Goal: Transaction & Acquisition: Obtain resource

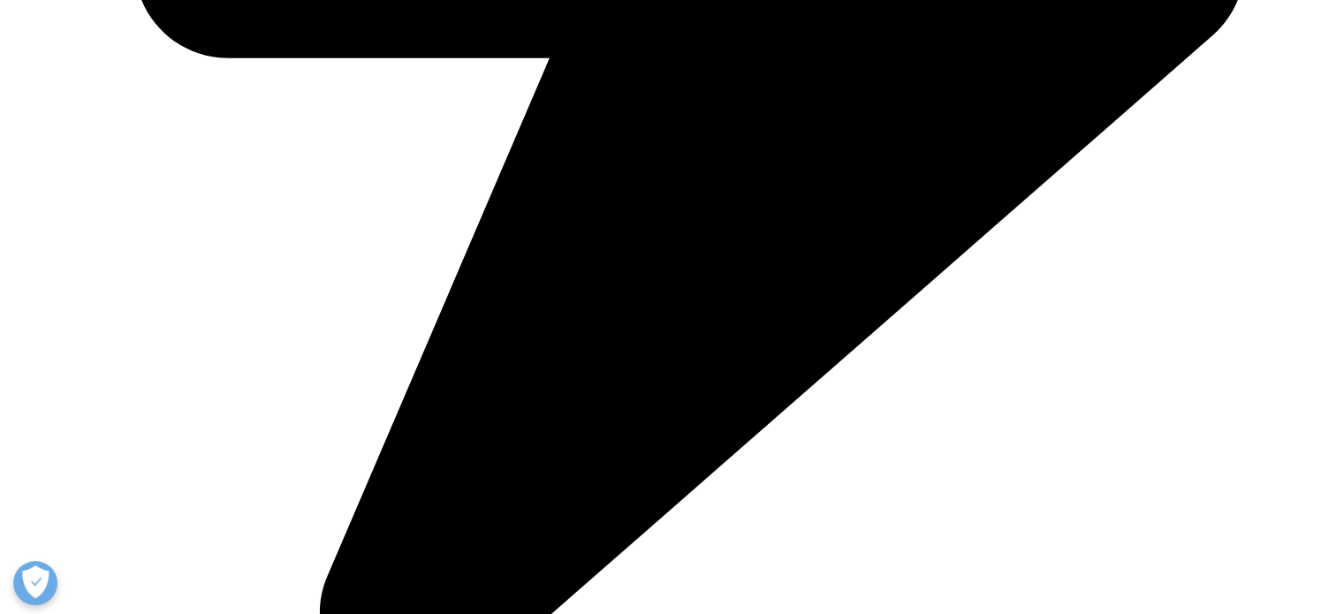
scroll to position [1149, 0]
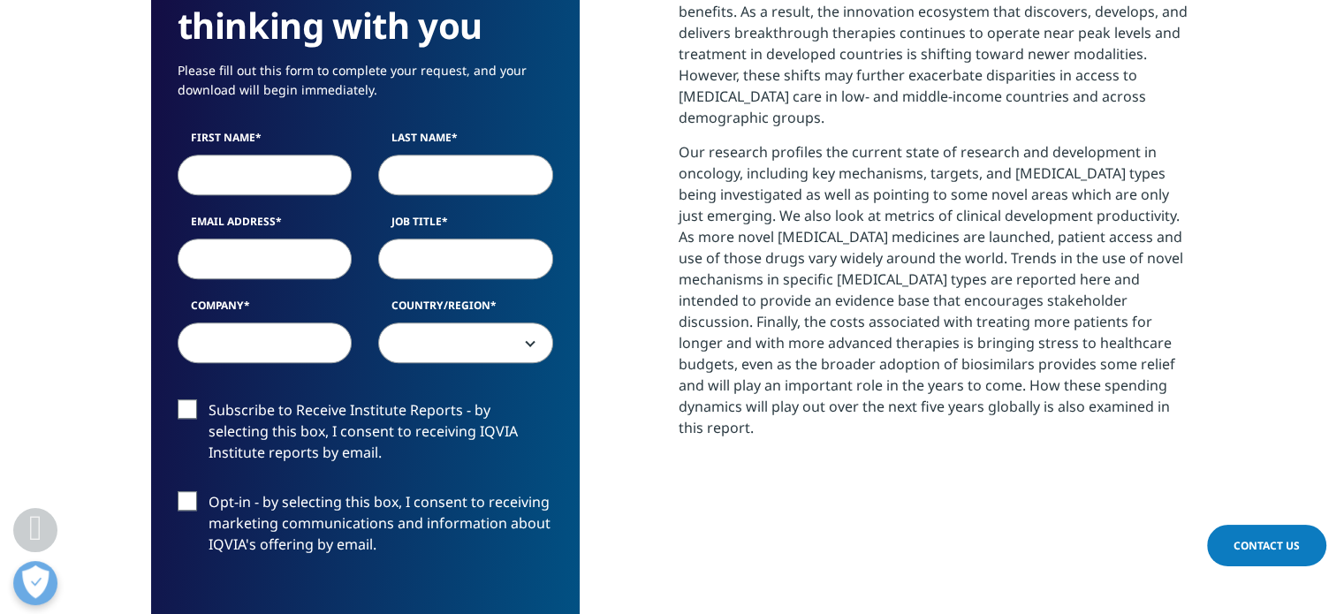
scroll to position [619, 0]
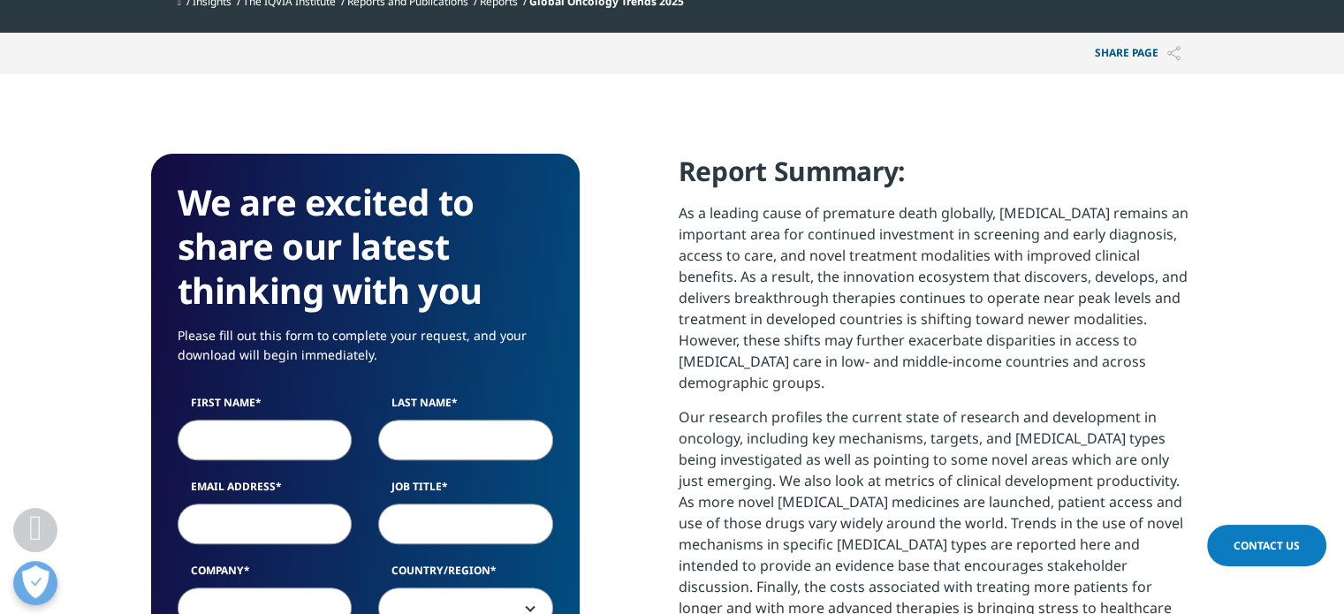
click at [224, 440] on input "First Name" at bounding box center [265, 440] width 175 height 41
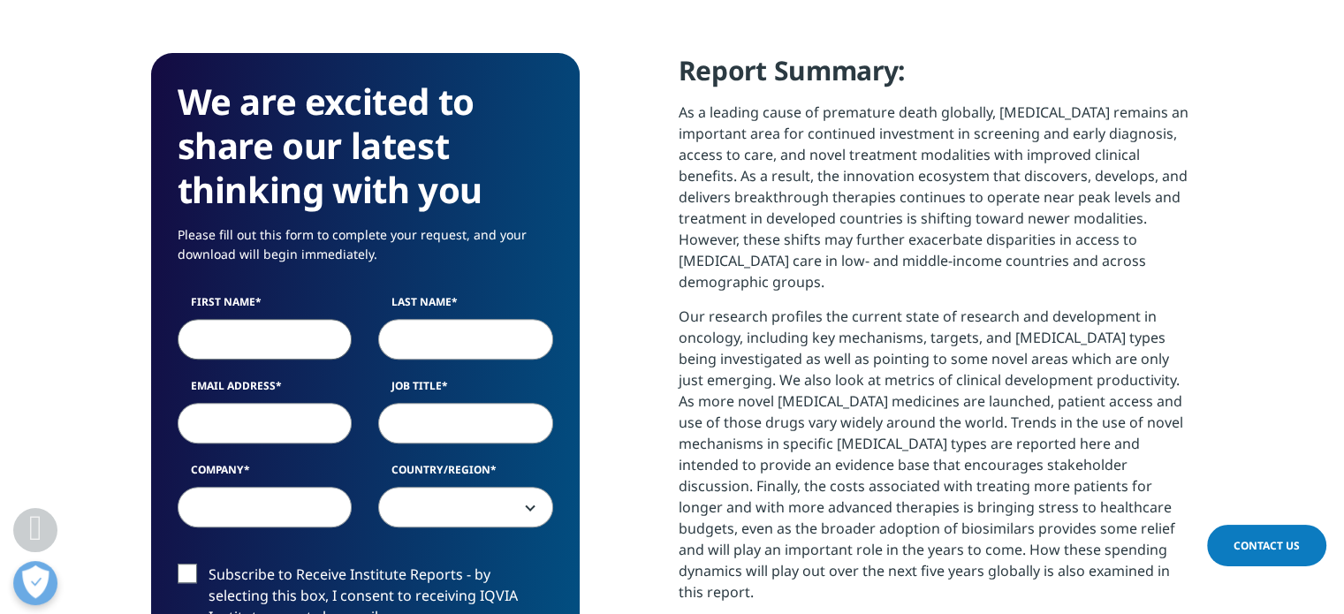
scroll to position [795, 0]
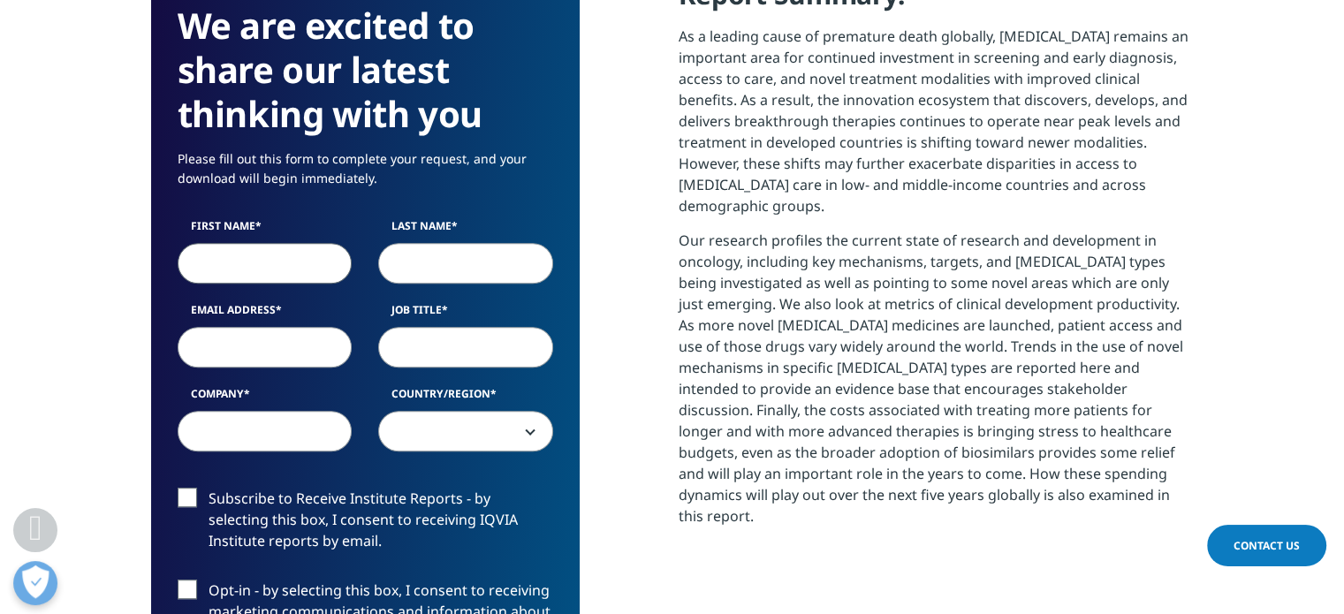
click at [247, 250] on input "First Name" at bounding box center [265, 263] width 175 height 41
type input "NILESH"
type input "NALAWADE"
type input "nilesh.nalawade86@gmail.com"
select select "India"
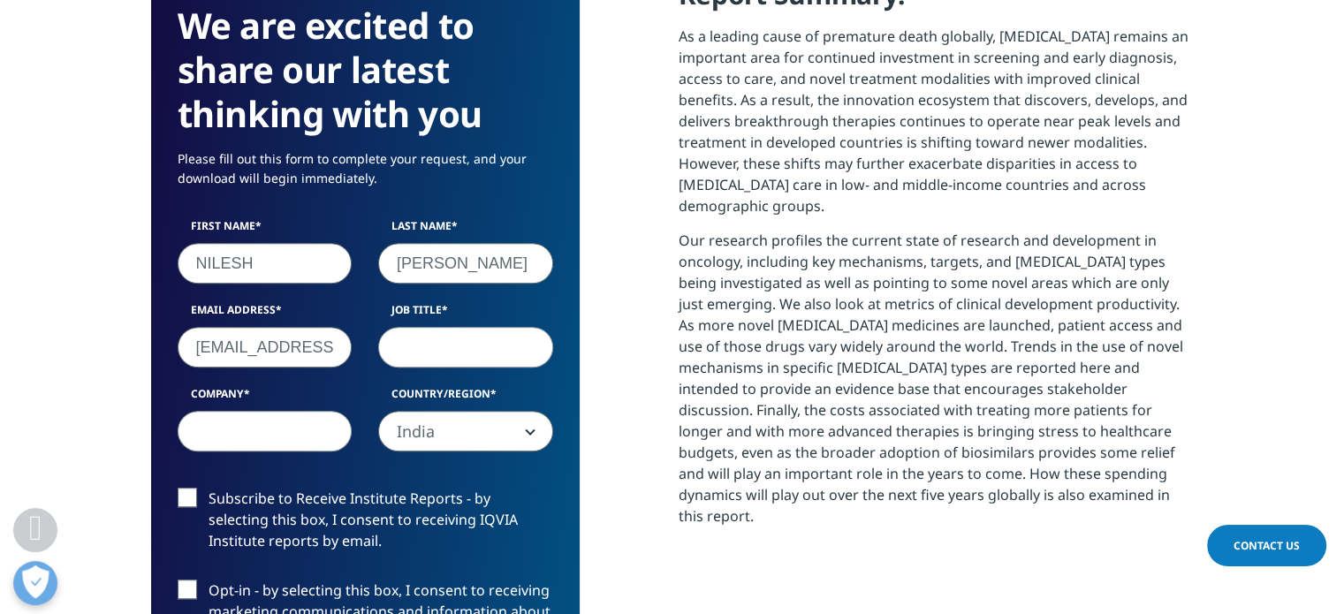
scroll to position [884, 0]
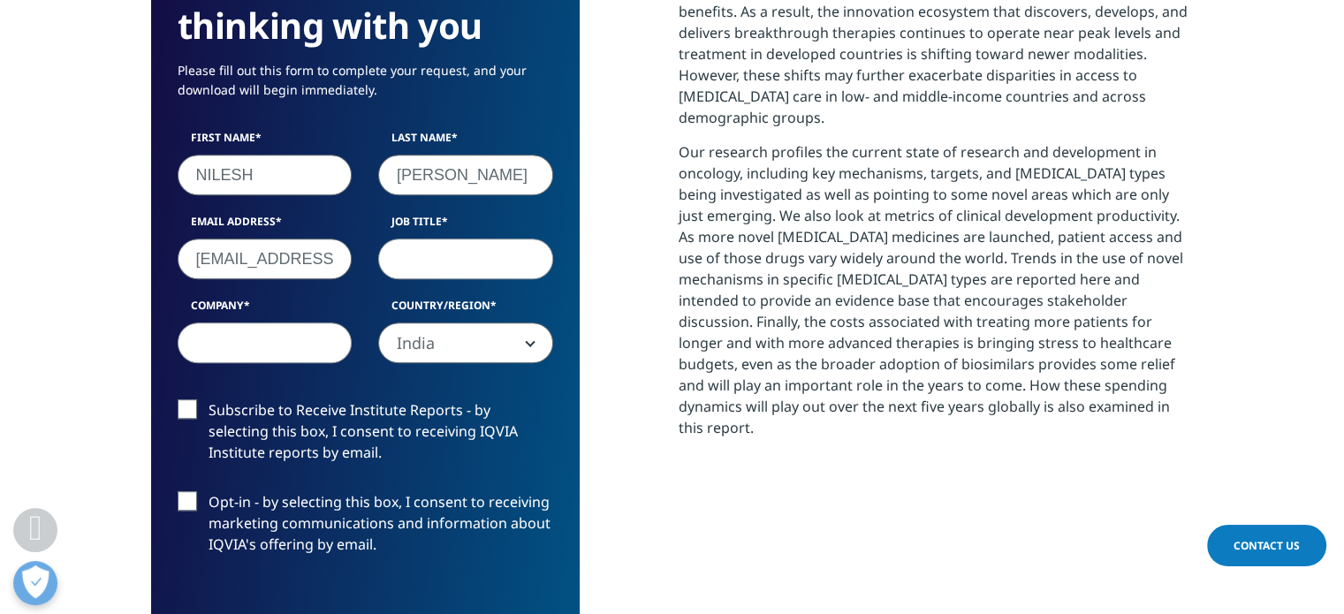
click at [255, 256] on input "nilesh.nalawade86@gmail.com" at bounding box center [265, 259] width 175 height 41
click at [270, 263] on input "nilesh.nalawade86@gmail.com" at bounding box center [265, 259] width 175 height 41
click at [224, 258] on input "nilesh.nalawade86@gmail.com" at bounding box center [265, 259] width 175 height 41
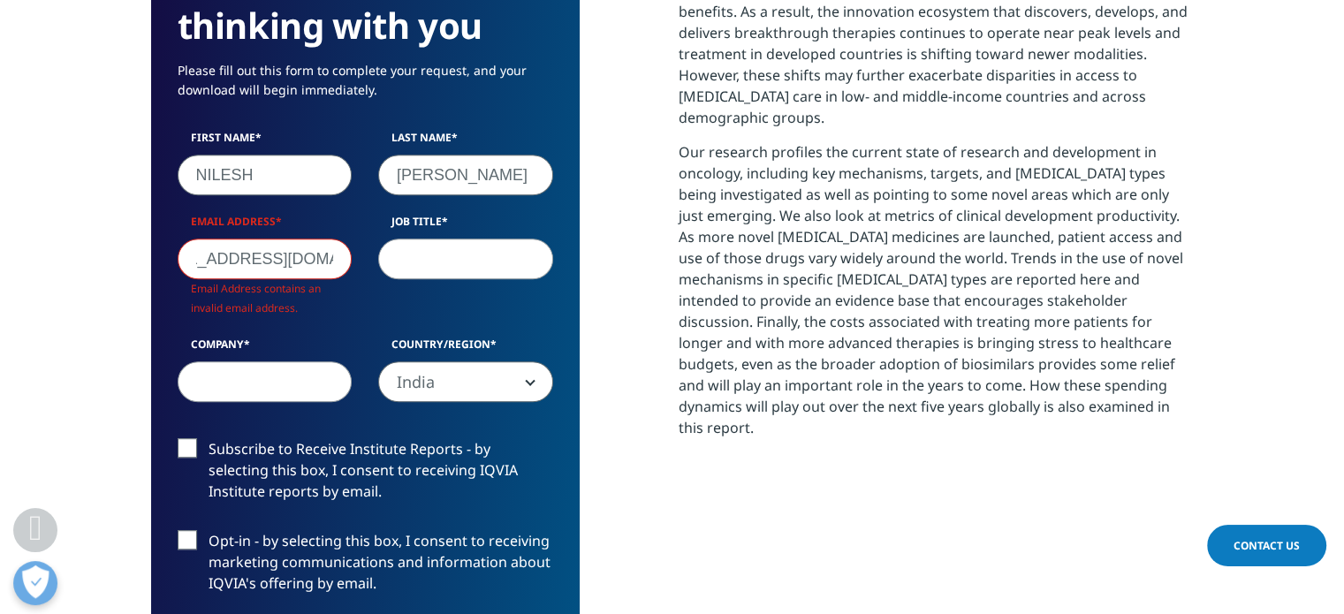
scroll to position [0, 64]
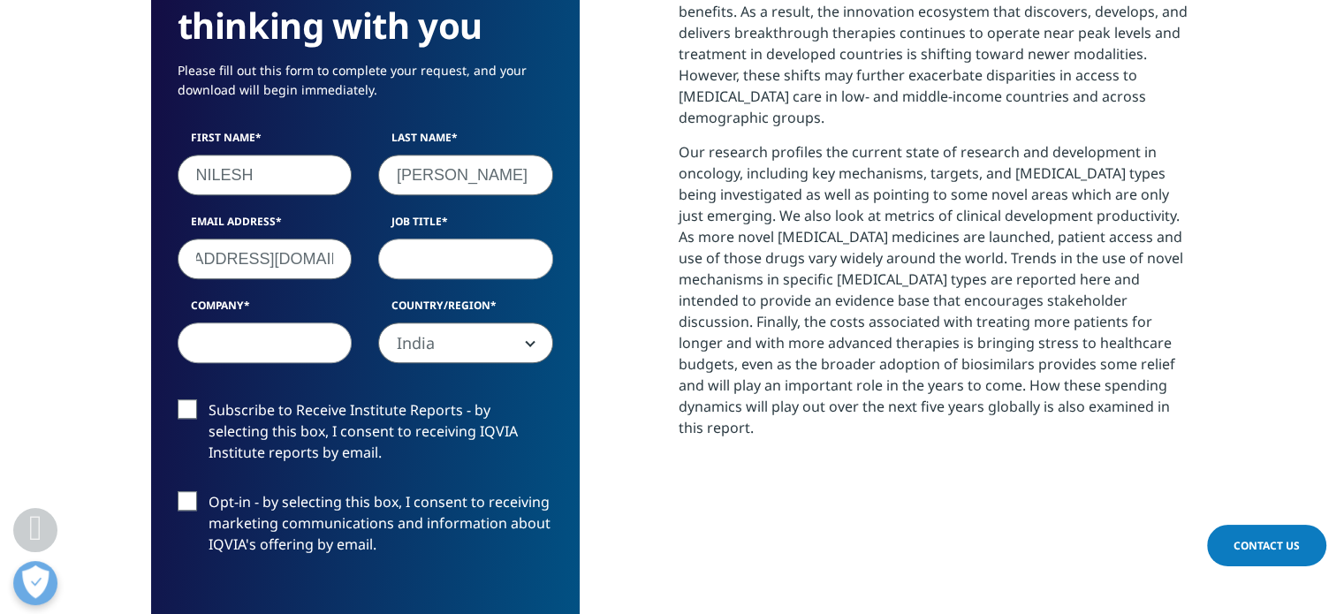
type input "nilesh_nalawade@hikal.com"
click at [414, 264] on input "Job Title" at bounding box center [465, 259] width 175 height 41
type input "Manager"
click at [279, 341] on input "Company" at bounding box center [265, 343] width 175 height 41
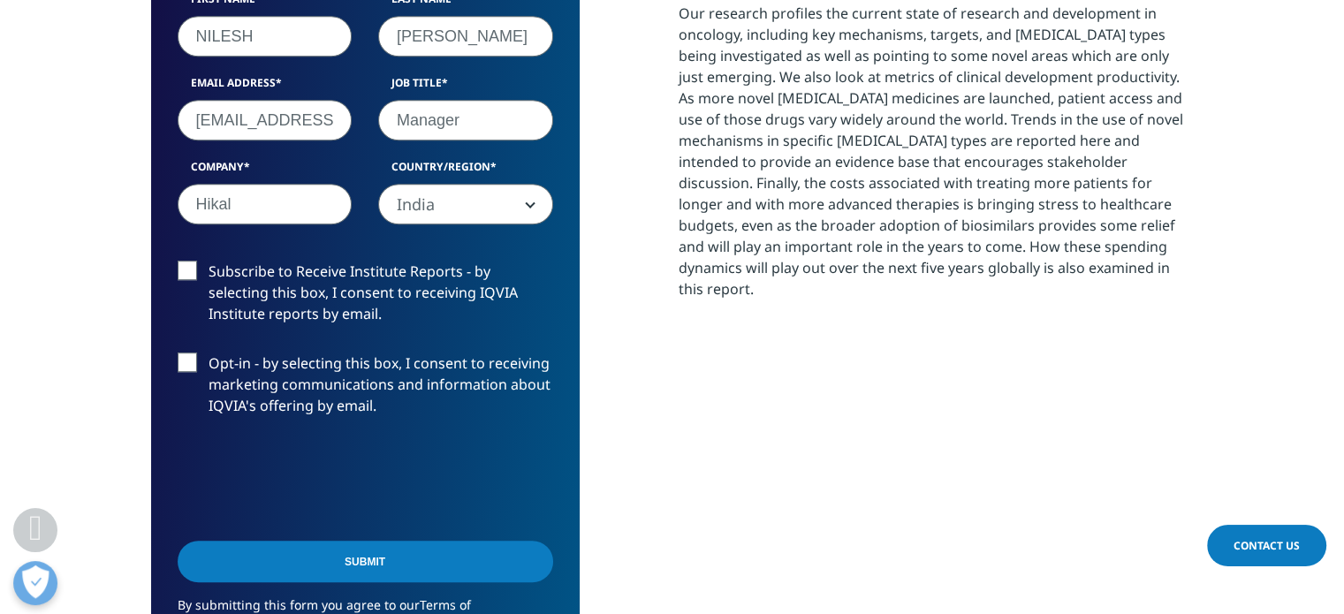
scroll to position [1060, 0]
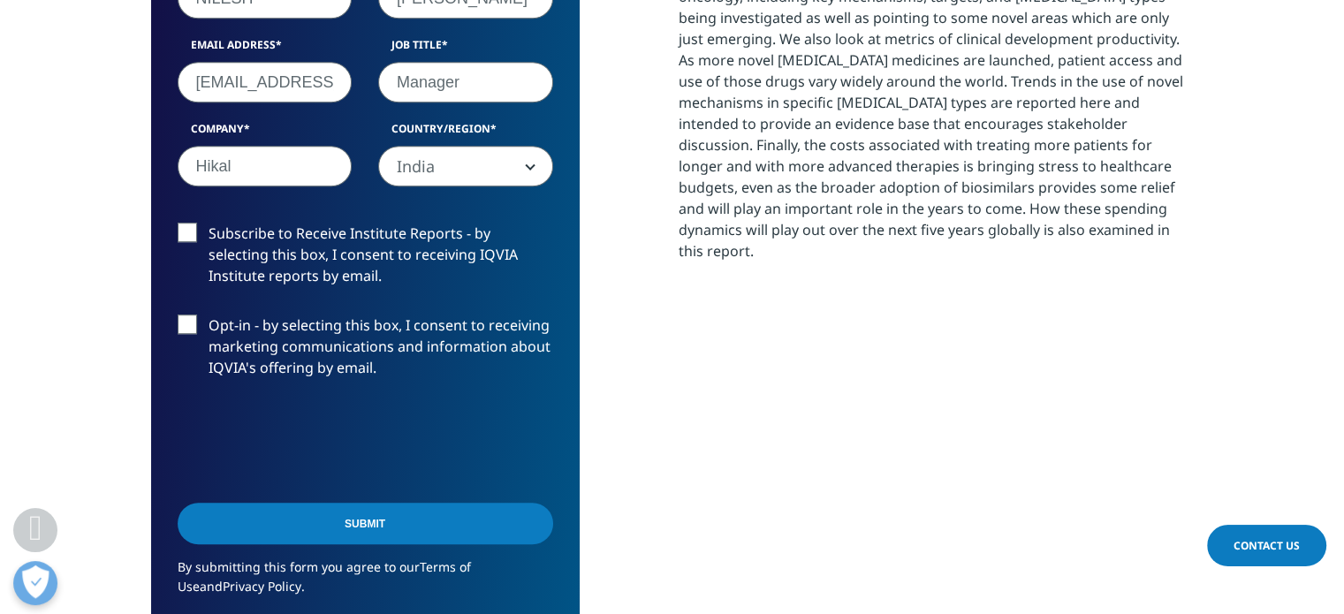
type input "Hikal"
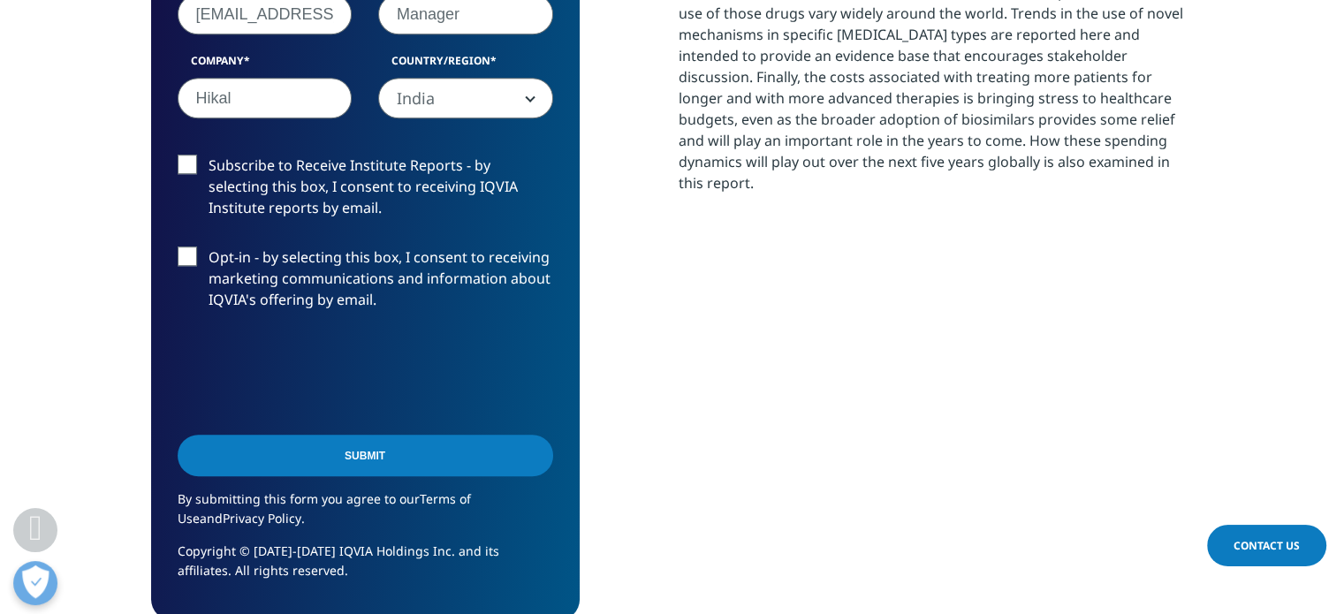
scroll to position [1237, 0]
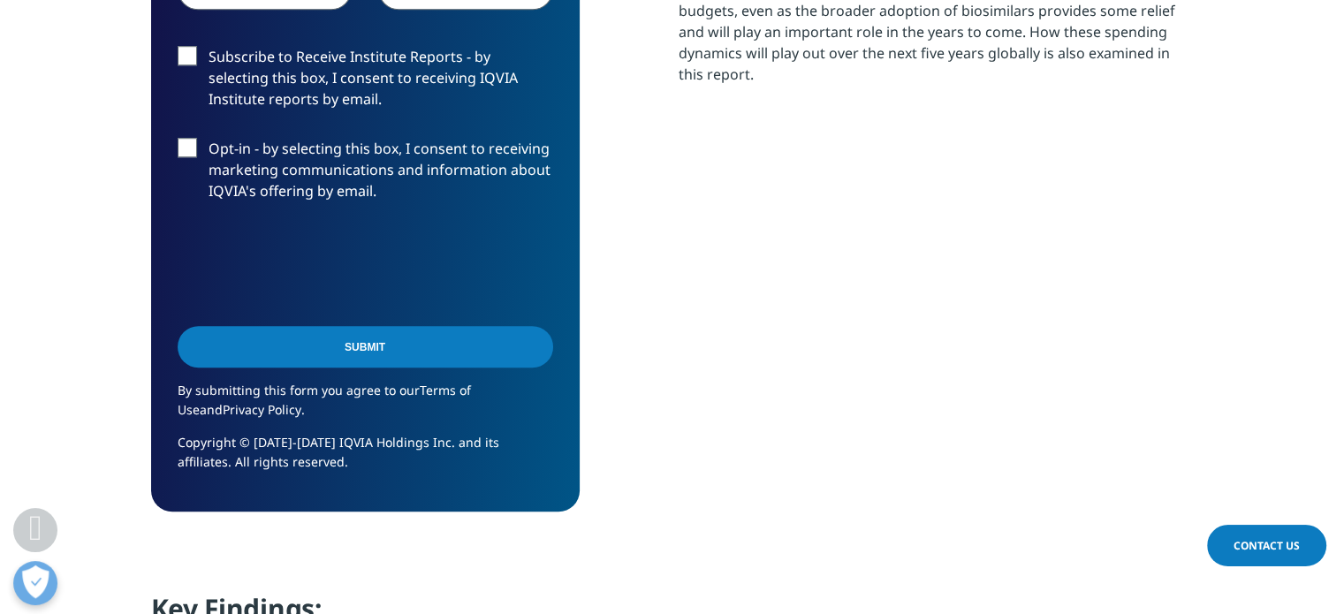
click at [362, 346] on input "Submit" at bounding box center [366, 347] width 376 height 42
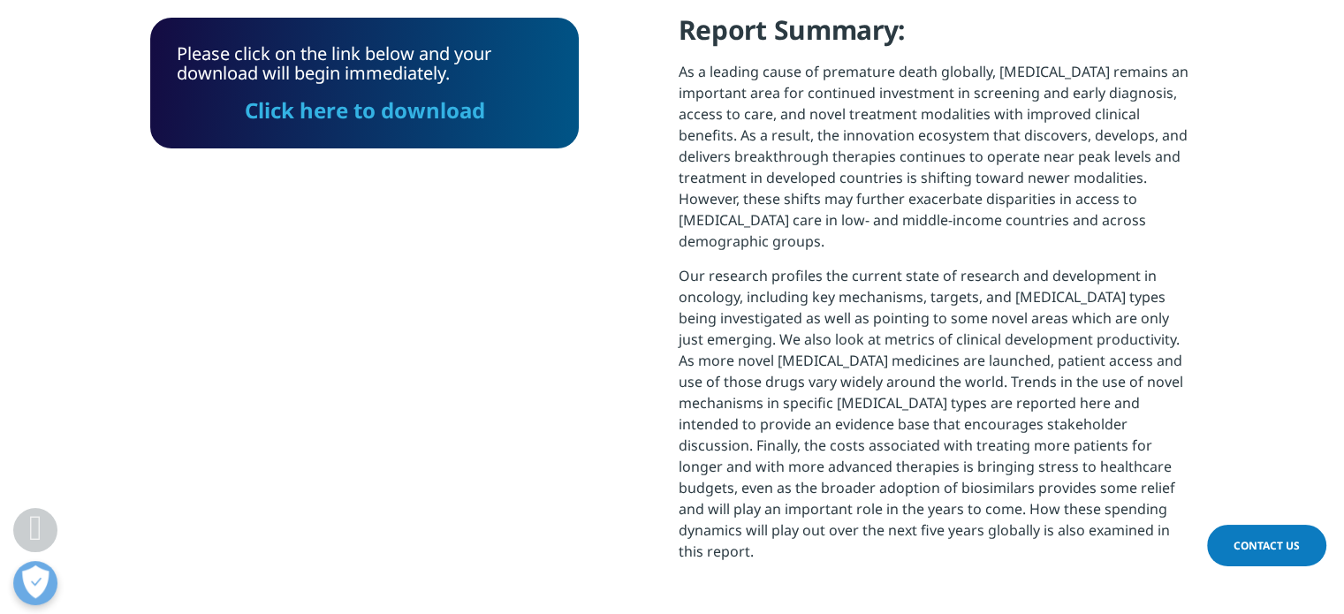
scroll to position [887, 0]
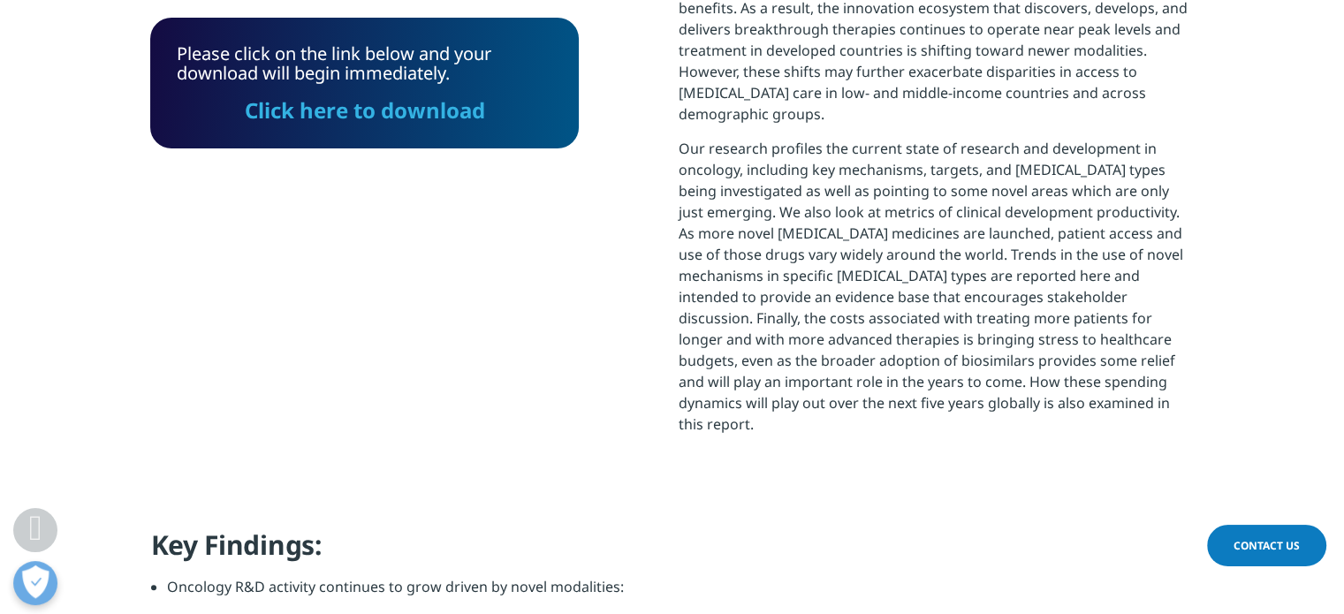
click at [340, 111] on link "Click here to download" at bounding box center [365, 109] width 240 height 29
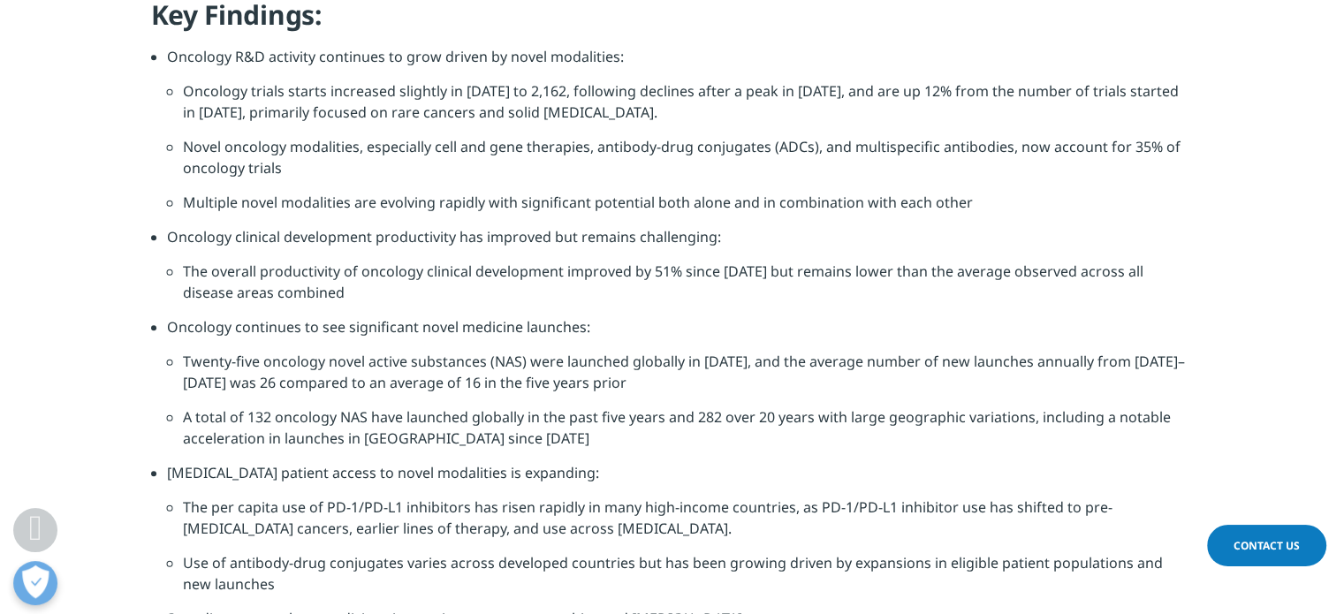
scroll to position [1594, 0]
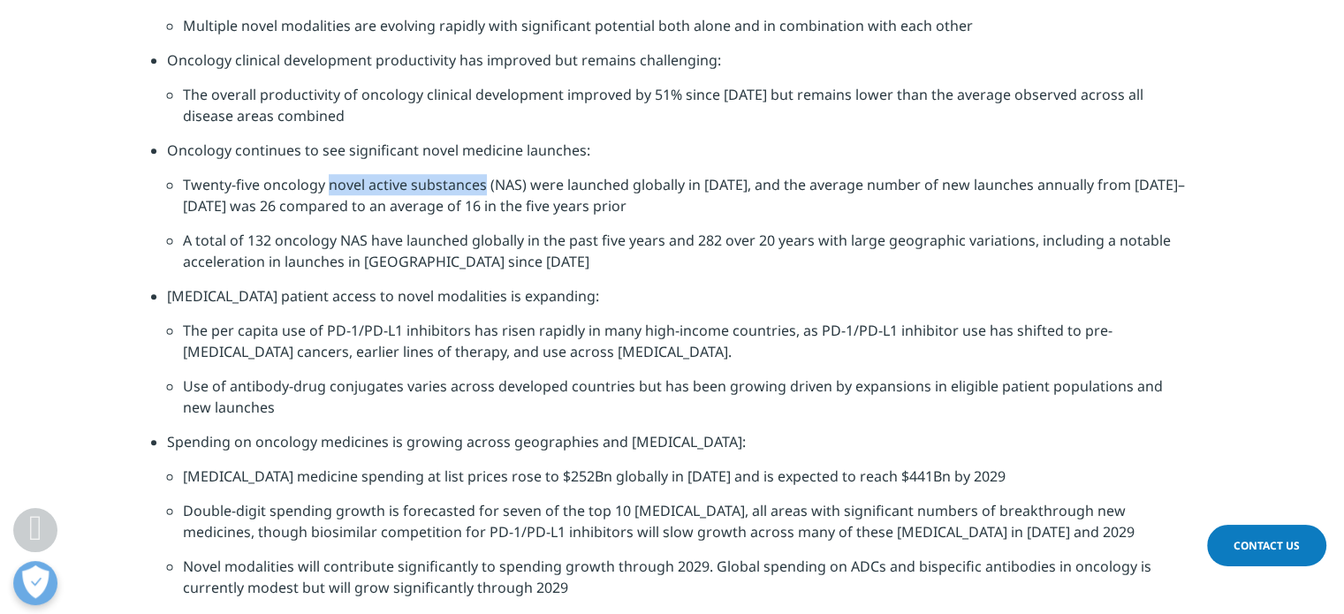
drag, startPoint x: 327, startPoint y: 141, endPoint x: 478, endPoint y: 117, distance: 153.0
click at [479, 174] on li "Twenty-five oncology novel active substances (NAS) were launched globally in 20…" at bounding box center [688, 202] width 1011 height 56
copy li "novel active substances"
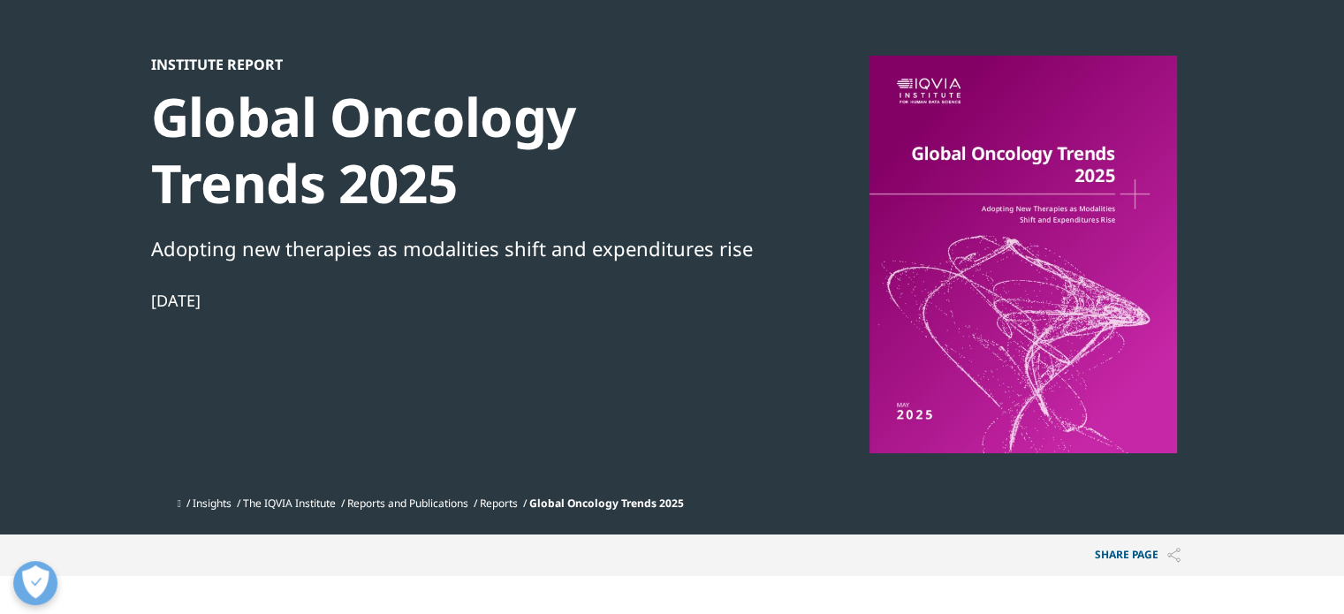
scroll to position [0, 0]
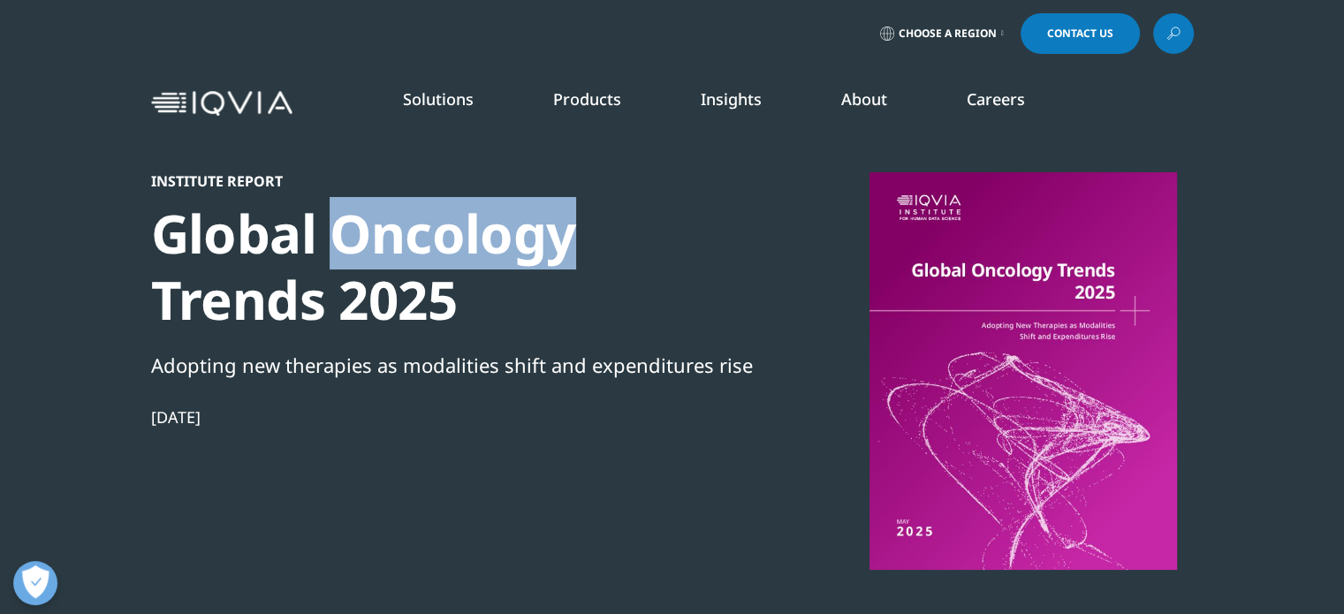
drag, startPoint x: 338, startPoint y: 239, endPoint x: 581, endPoint y: 231, distance: 243.2
click at [581, 231] on div "Global Oncology Trends 2025" at bounding box center [454, 267] width 606 height 133
copy div "Oncology"
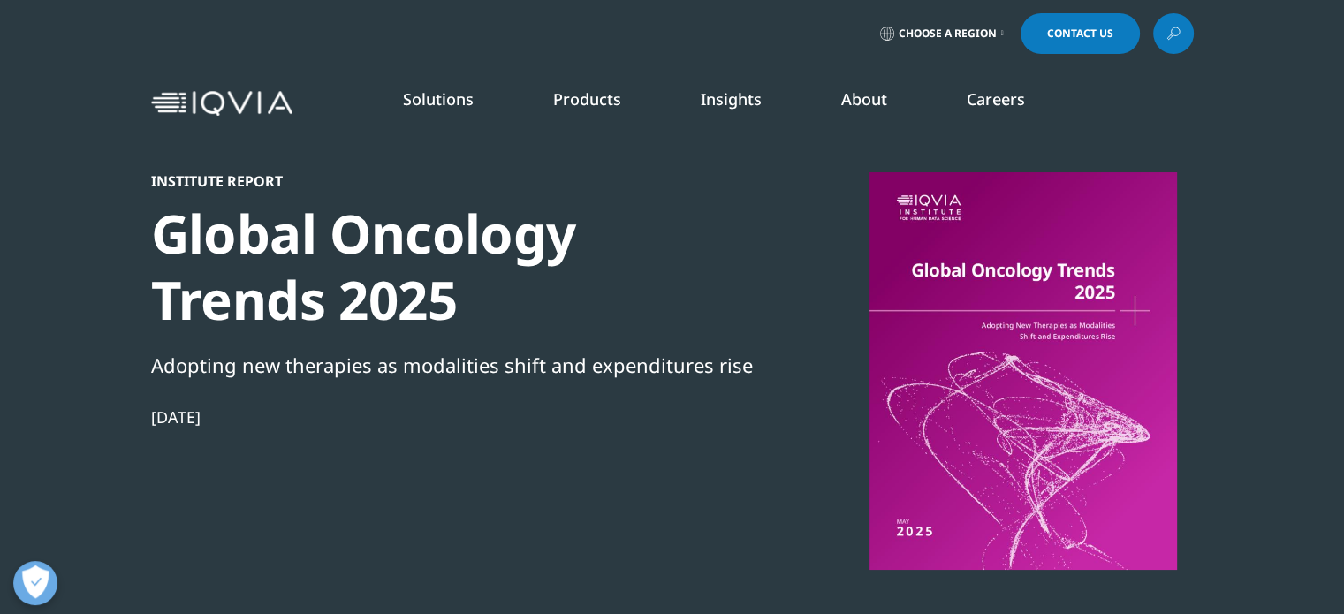
click at [1172, 37] on icon at bounding box center [1173, 33] width 14 height 23
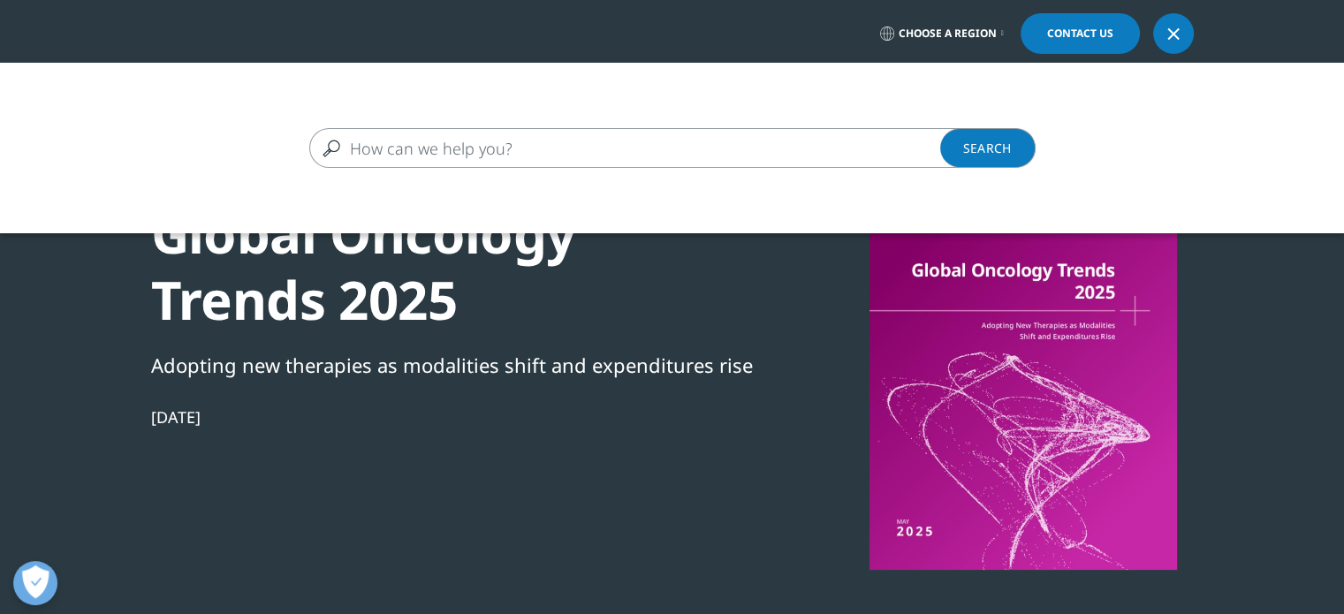
click at [485, 141] on input "Search" at bounding box center [646, 148] width 675 height 40
paste input "Oncology"
type input "Oncology"
click at [973, 134] on link "Search Loading" at bounding box center [987, 148] width 95 height 40
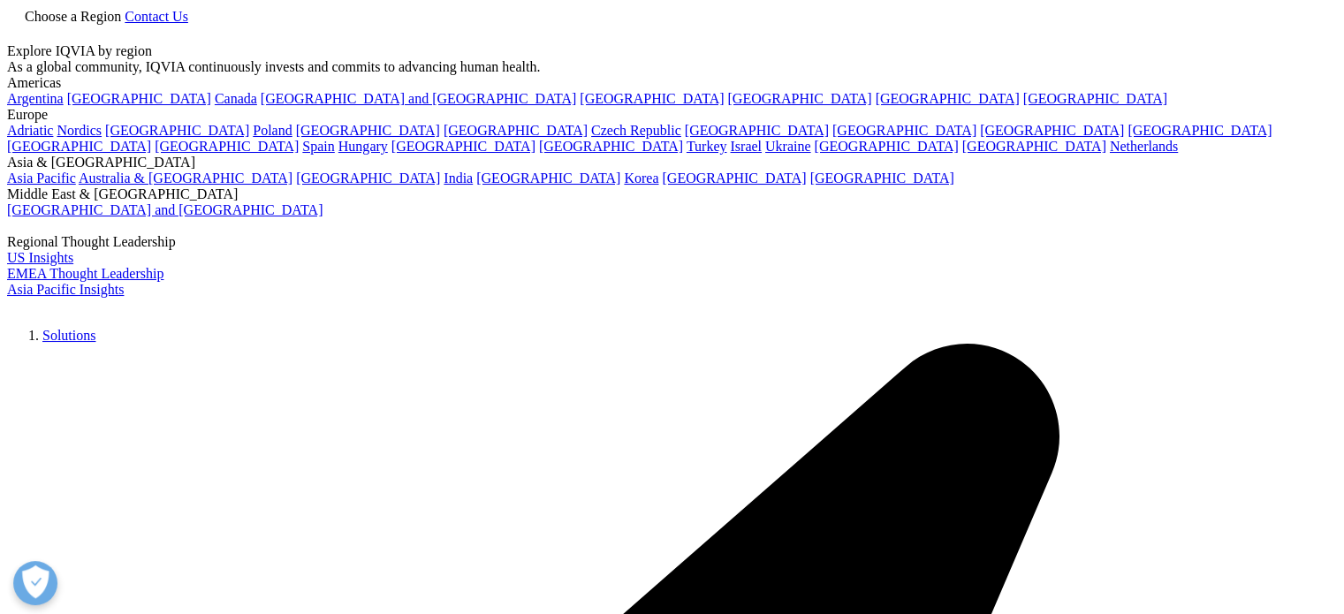
type input "Oncology"
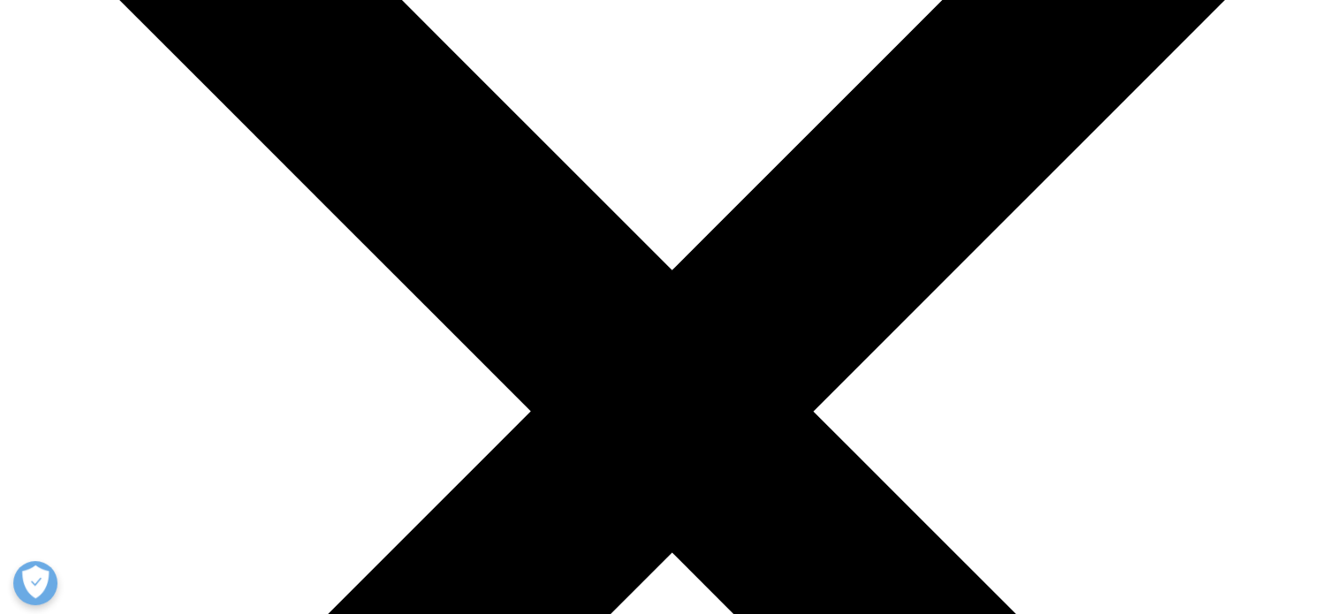
scroll to position [177, 0]
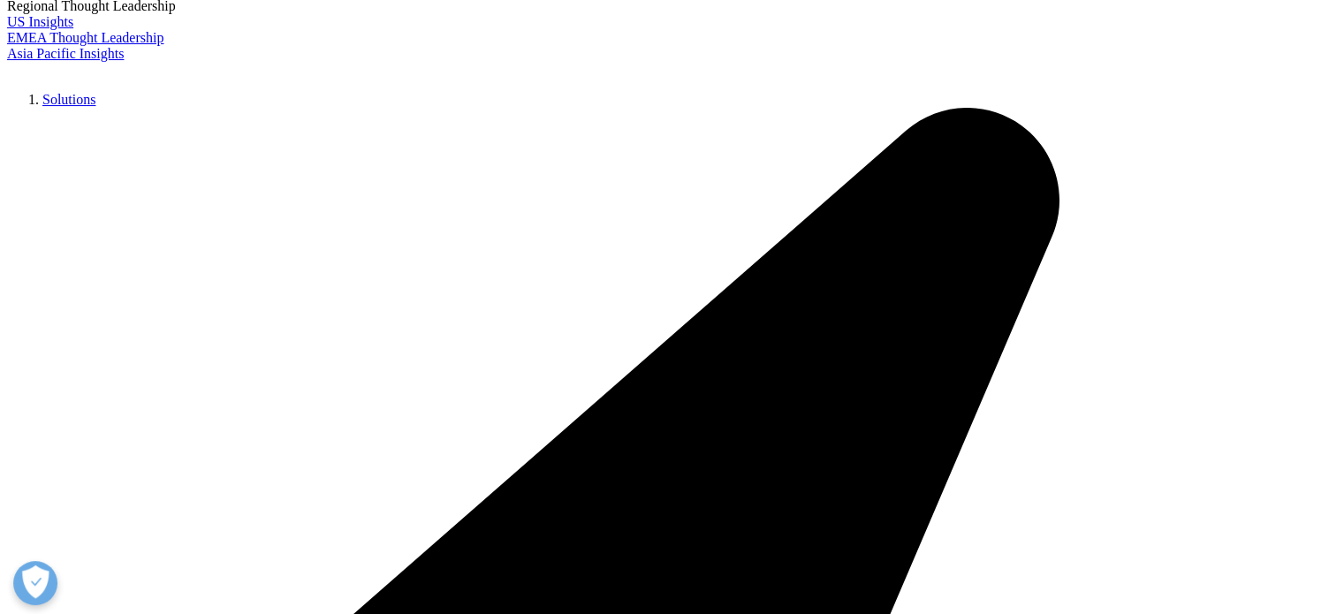
scroll to position [353, 0]
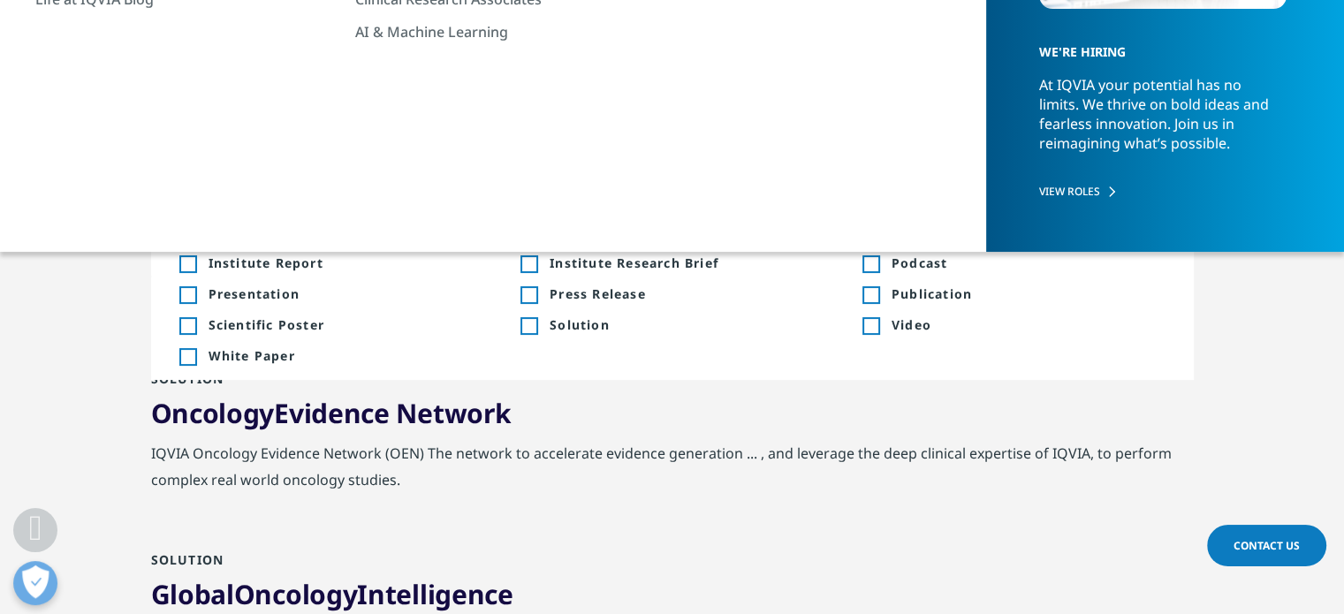
click at [186, 171] on div "Toggle" at bounding box center [187, 171] width 16 height 16
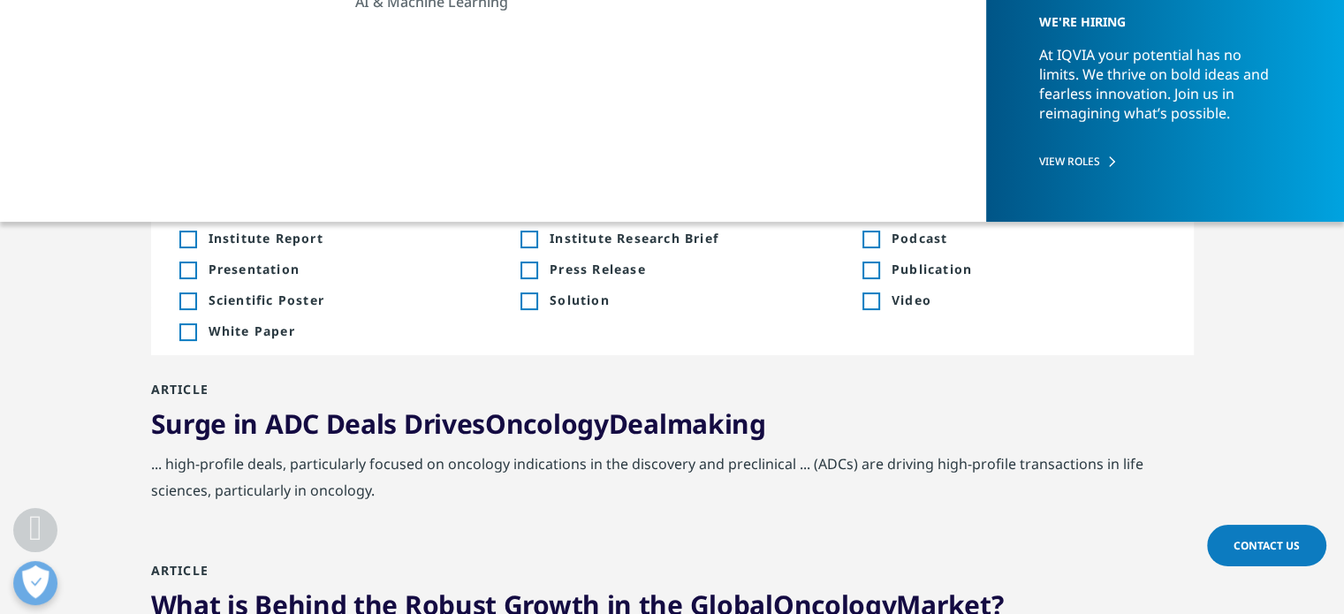
scroll to position [353, 0]
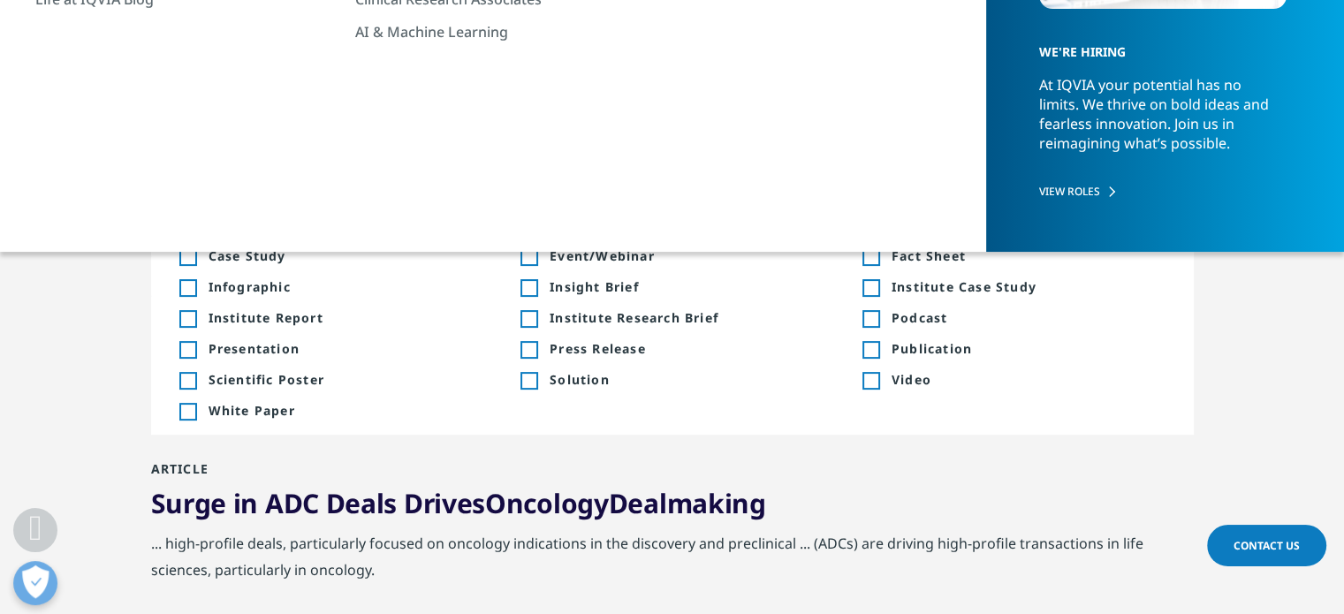
click at [186, 224] on div "Toggle" at bounding box center [187, 226] width 16 height 16
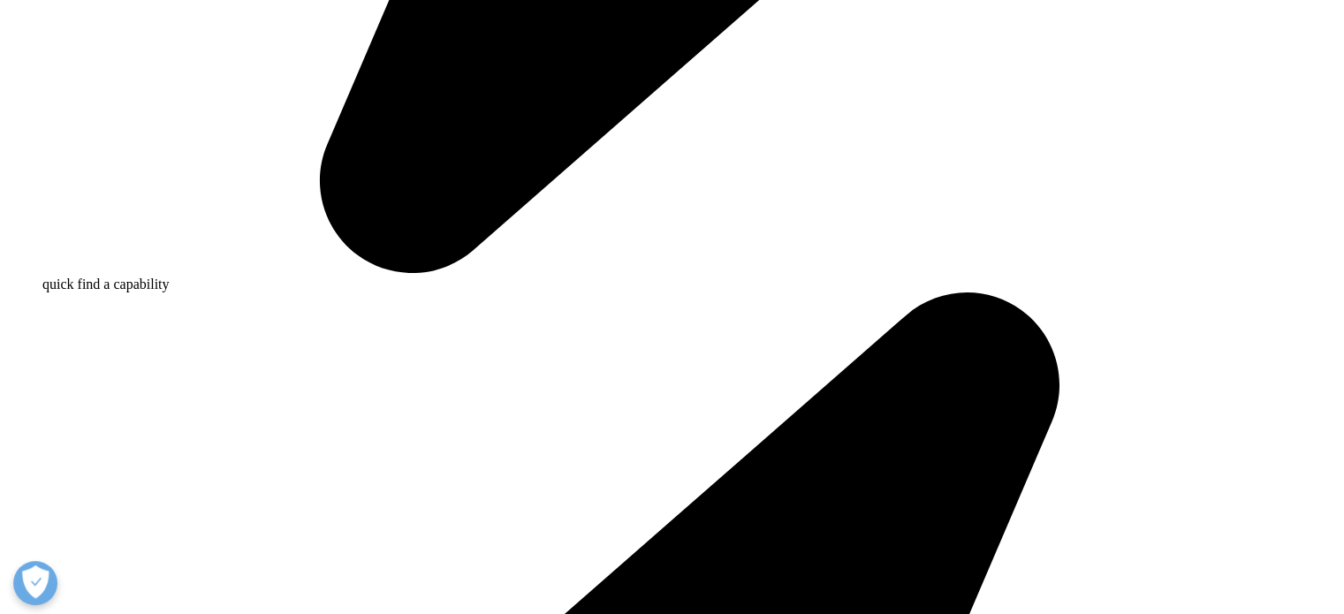
scroll to position [1591, 0]
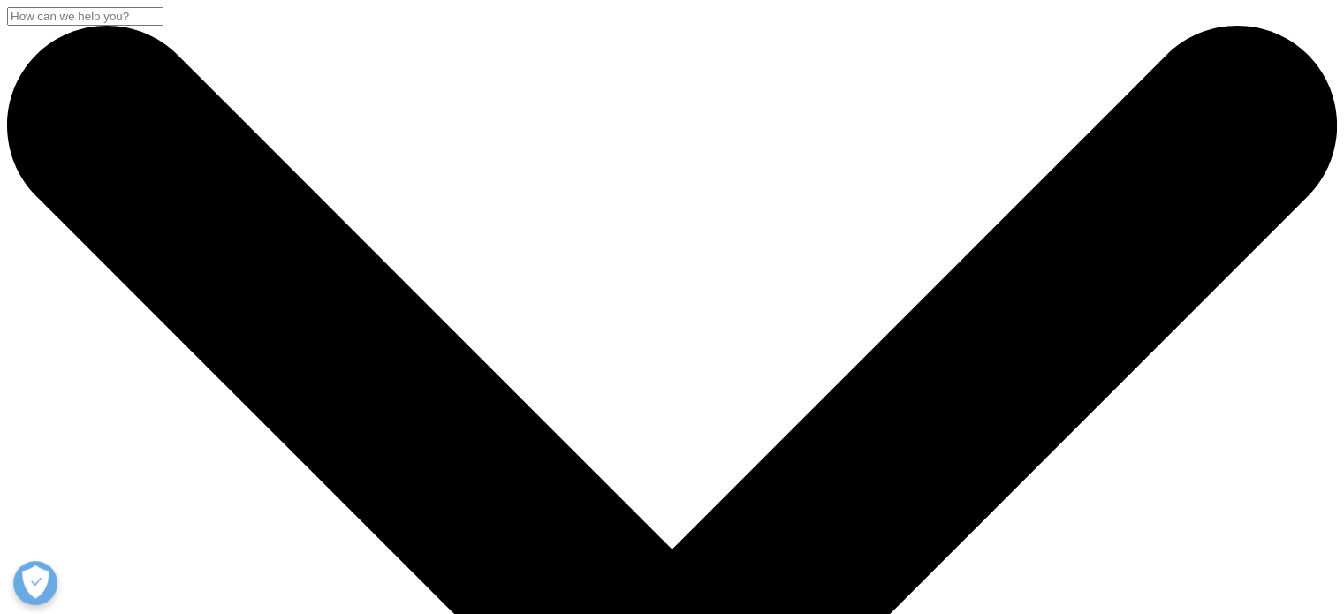
scroll to position [520, 1043]
click at [163, 26] on input "Search" at bounding box center [85, 16] width 156 height 19
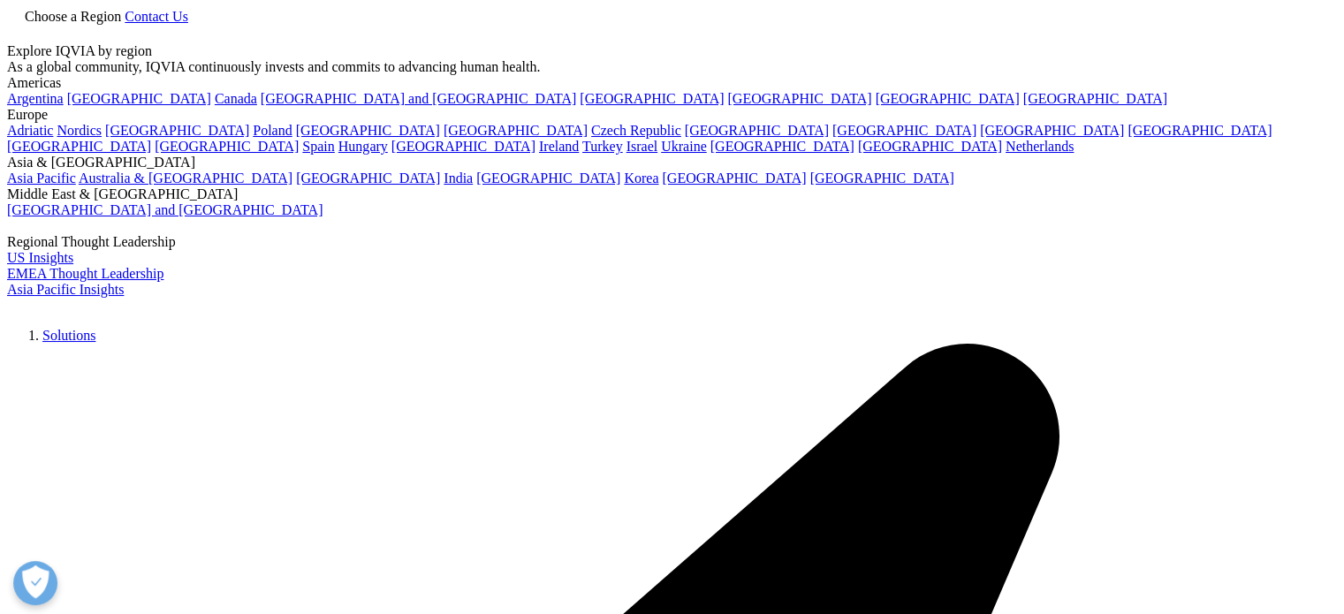
copy div "Oncology"
click at [21, 33] on link at bounding box center [14, 34] width 14 height 15
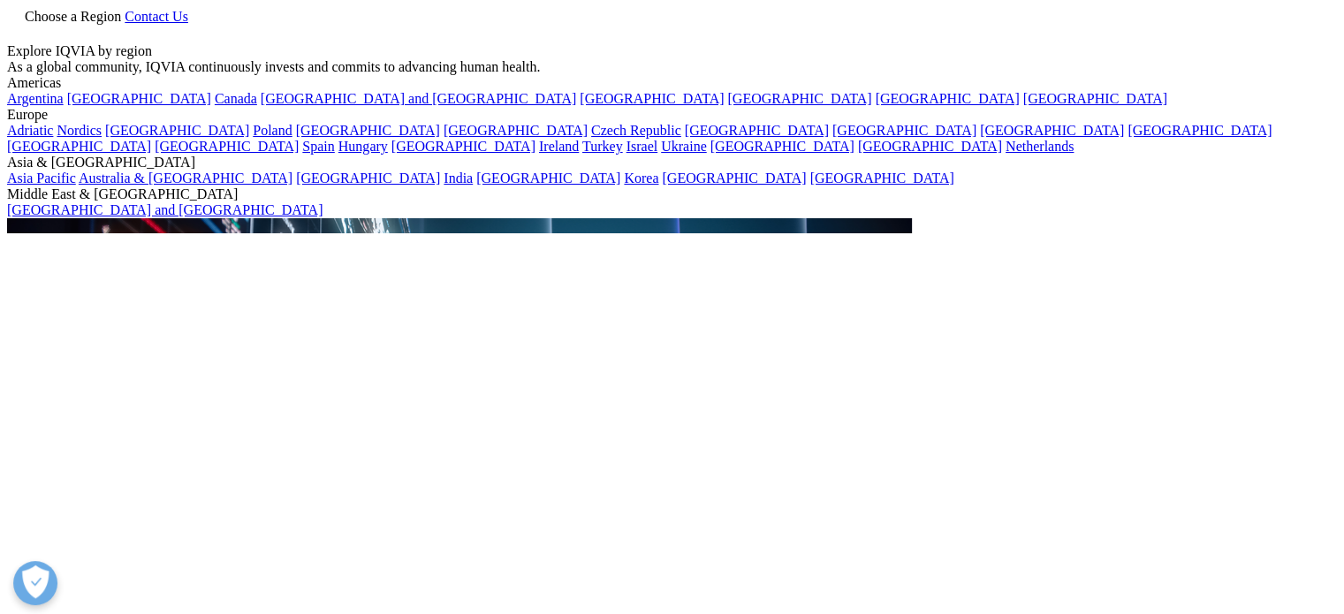
click at [21, 27] on link at bounding box center [14, 34] width 14 height 15
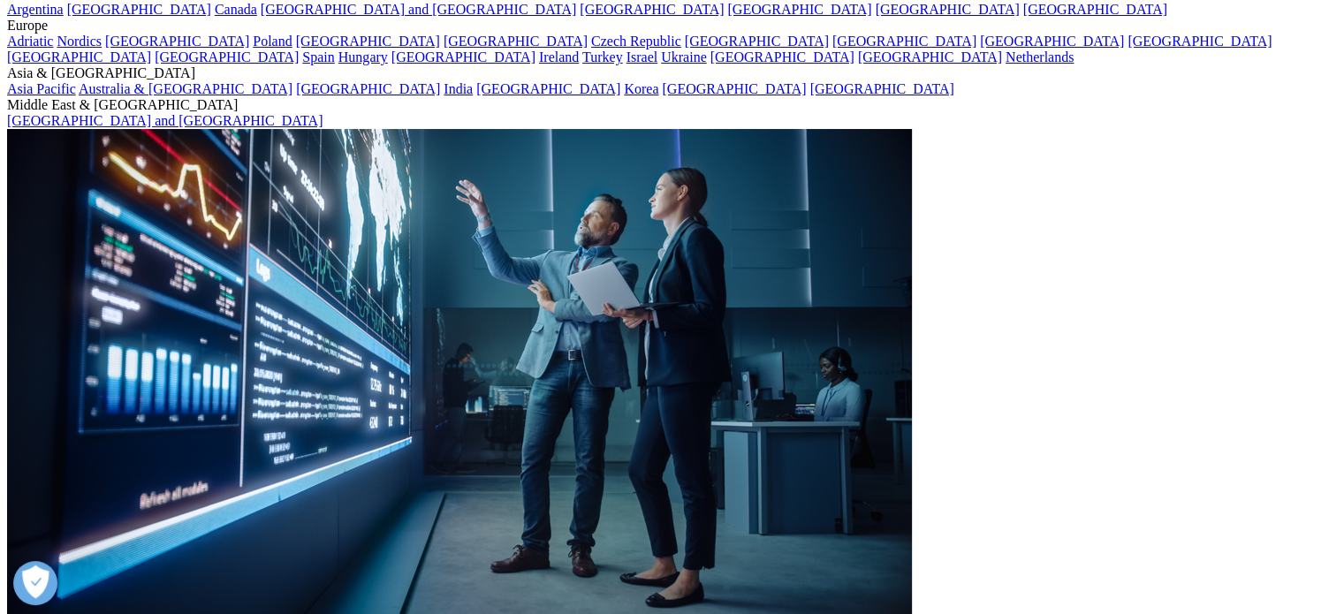
scroll to position [0, 0]
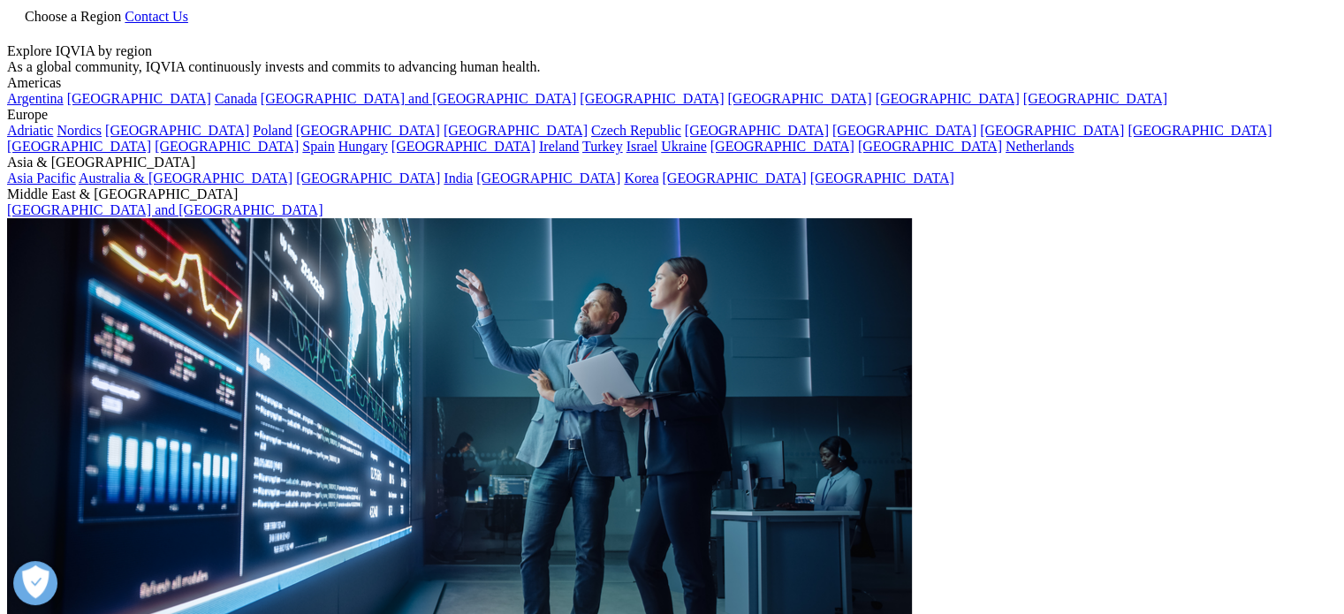
click at [1170, 43] on div at bounding box center [672, 43] width 1330 height 0
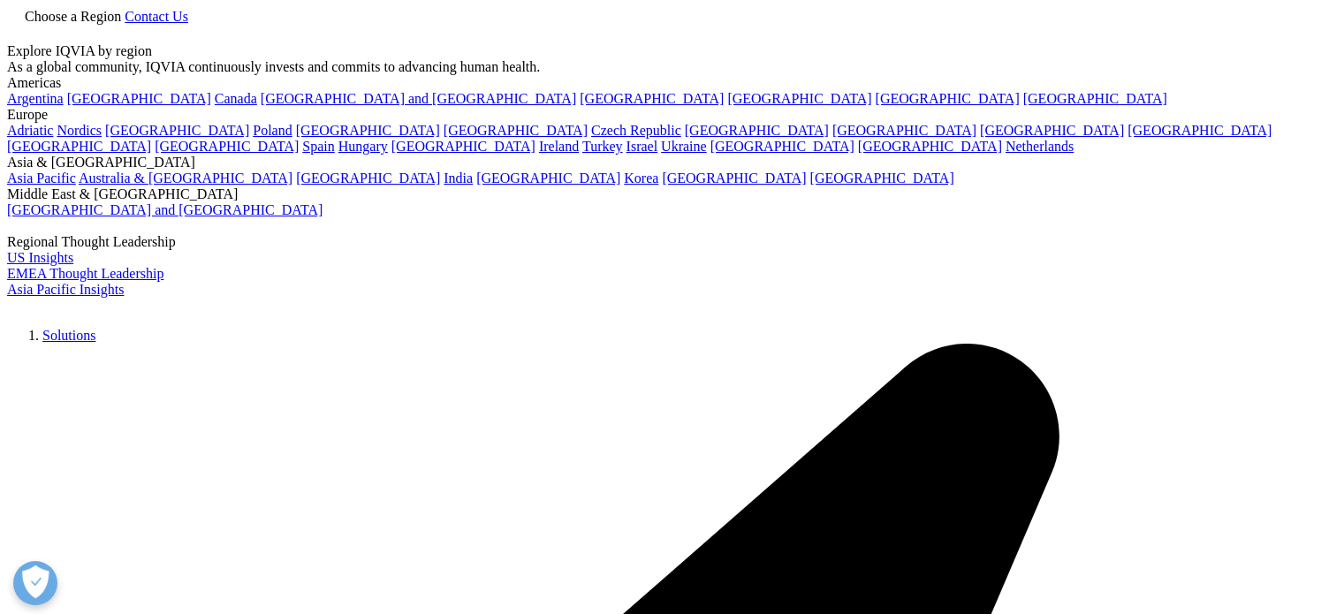
type input "Oncology"
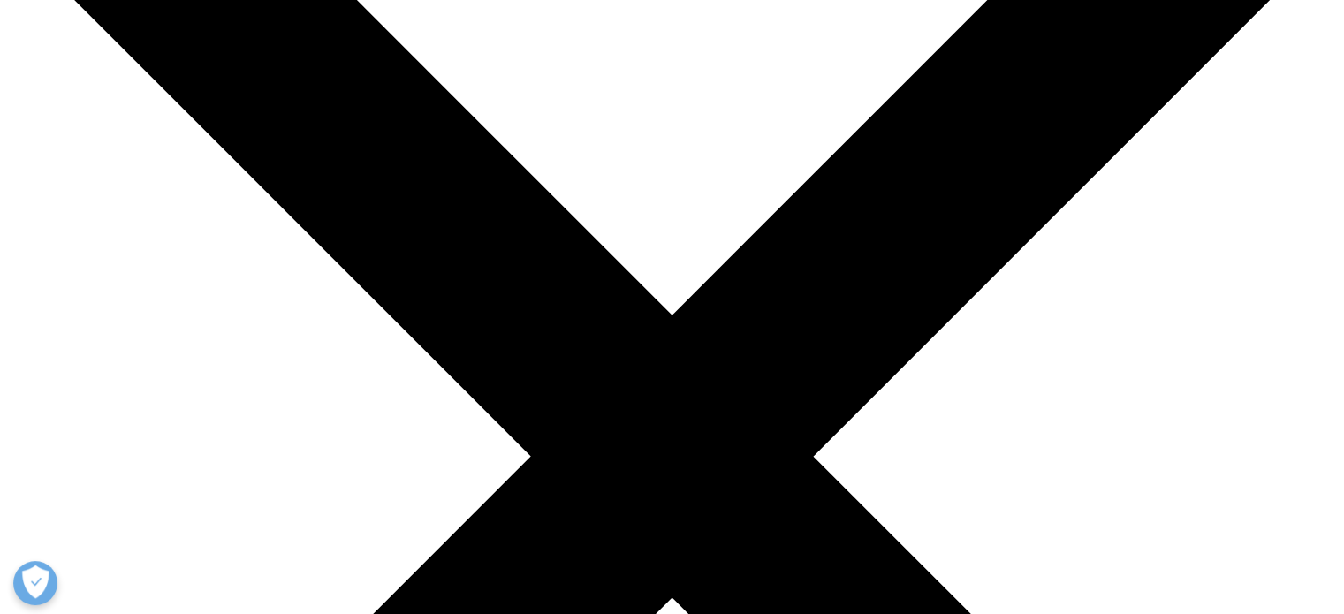
scroll to position [265, 0]
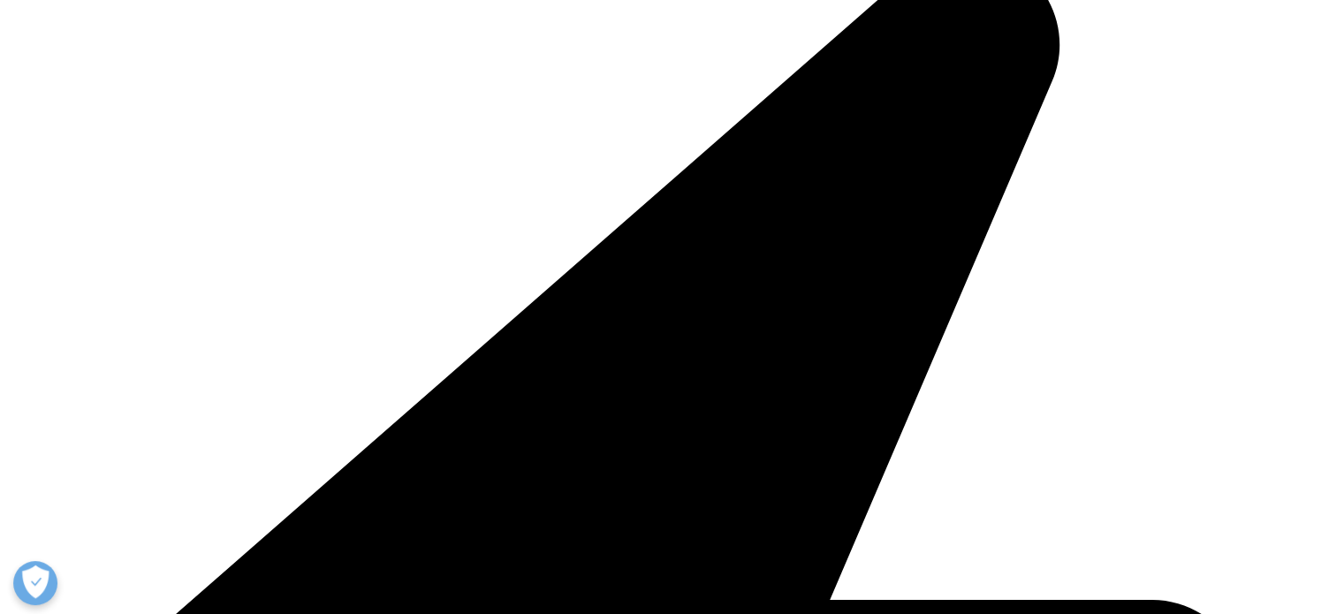
scroll to position [2032, 0]
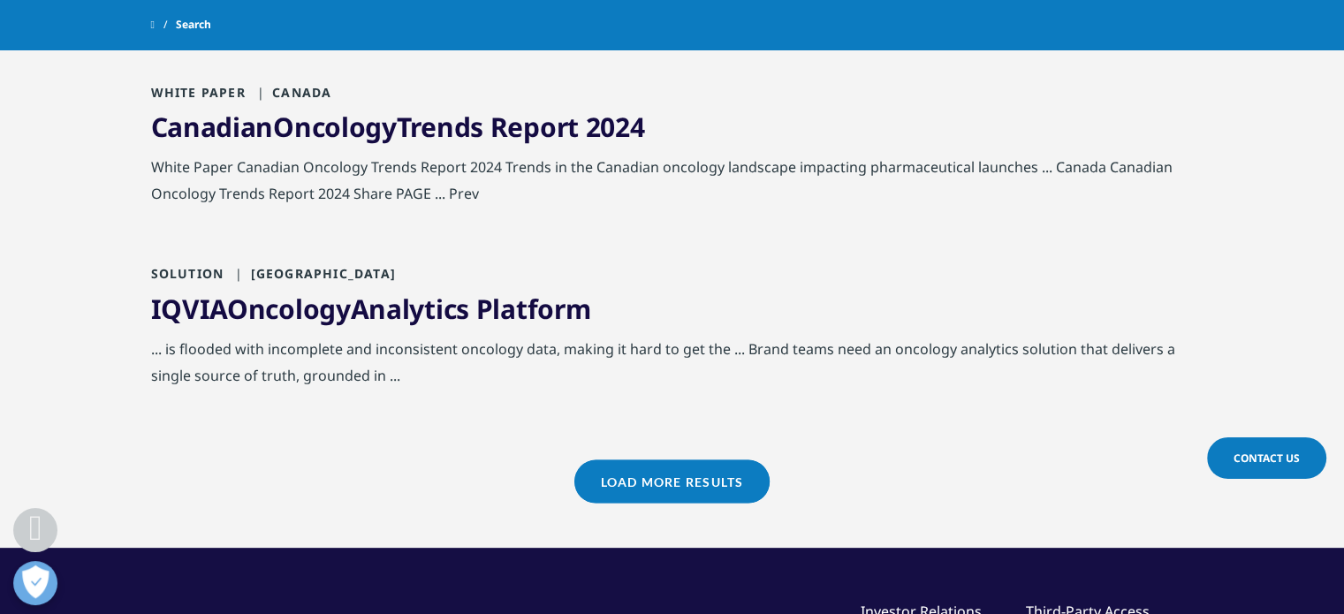
scroll to position [3711, 0]
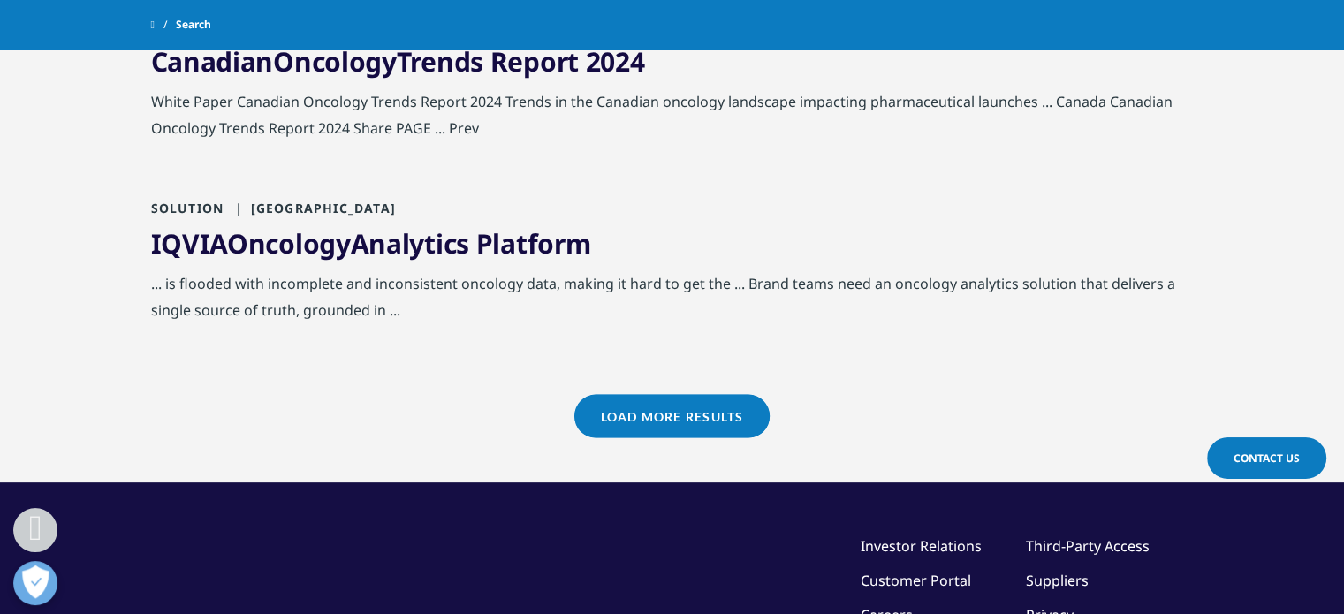
click at [648, 411] on link "Load More Results" at bounding box center [671, 416] width 195 height 43
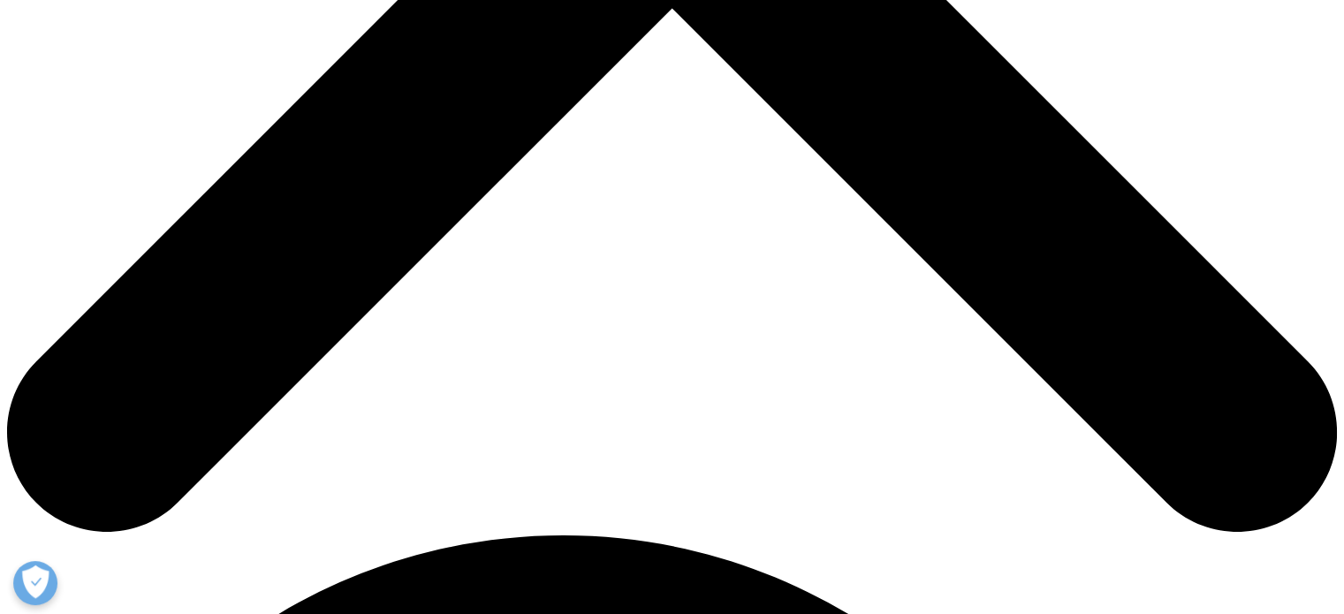
scroll to position [1060, 0]
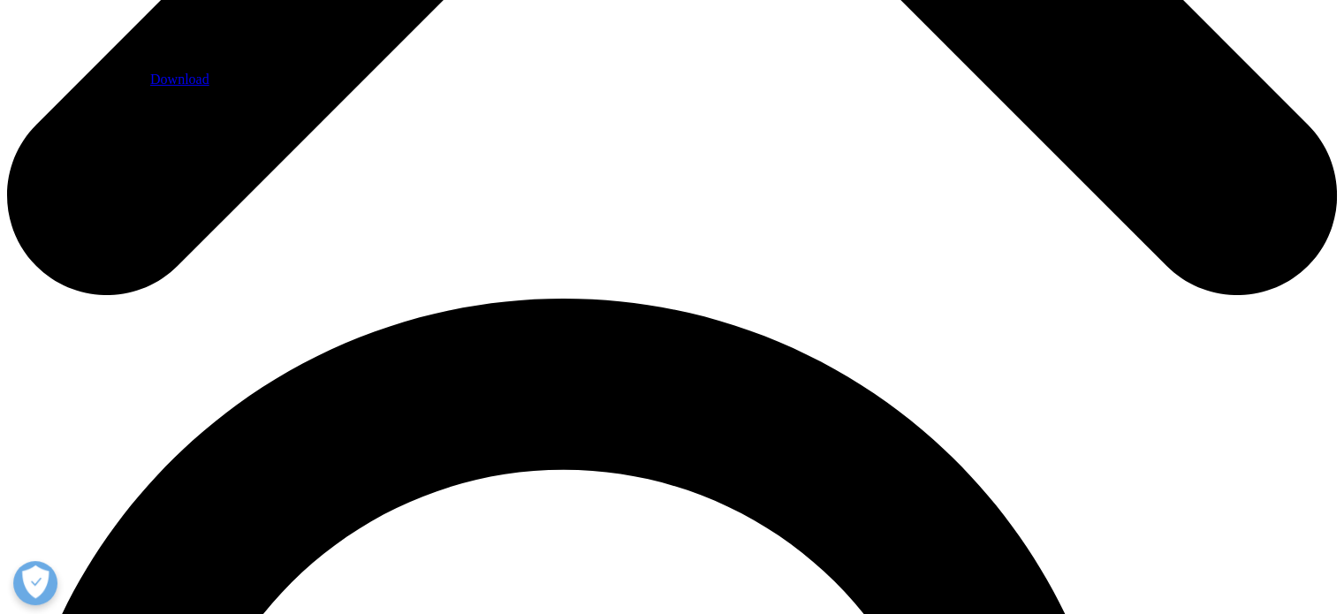
click at [209, 87] on link "Download" at bounding box center [179, 79] width 59 height 15
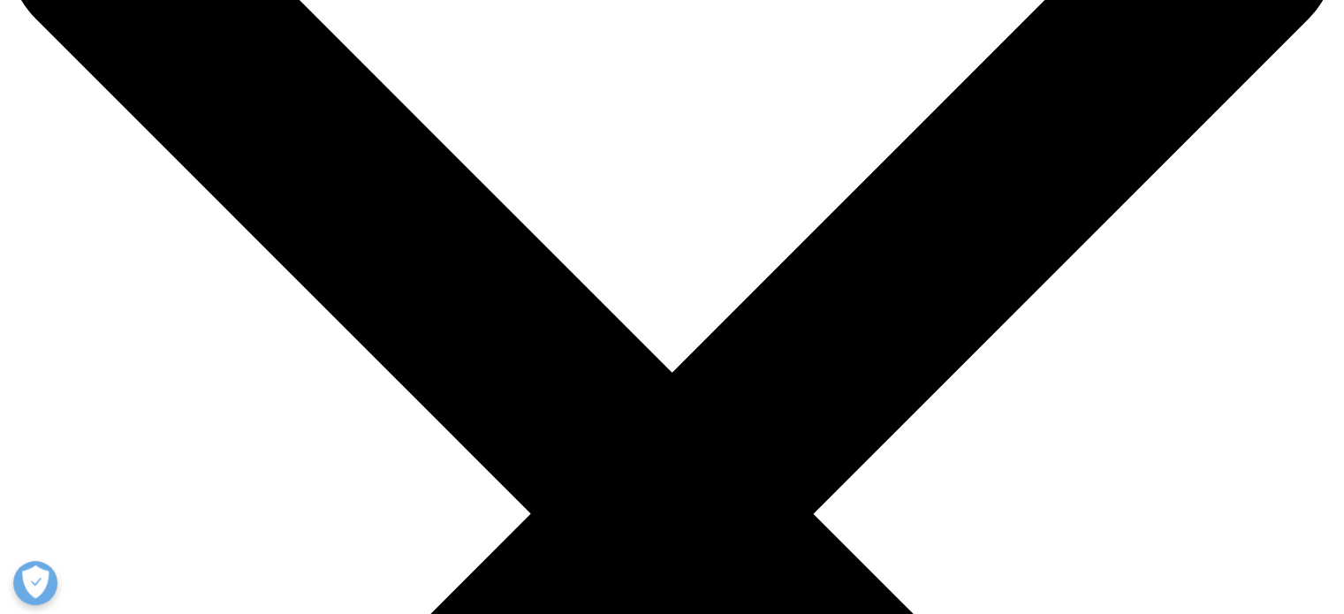
scroll to position [0, 0]
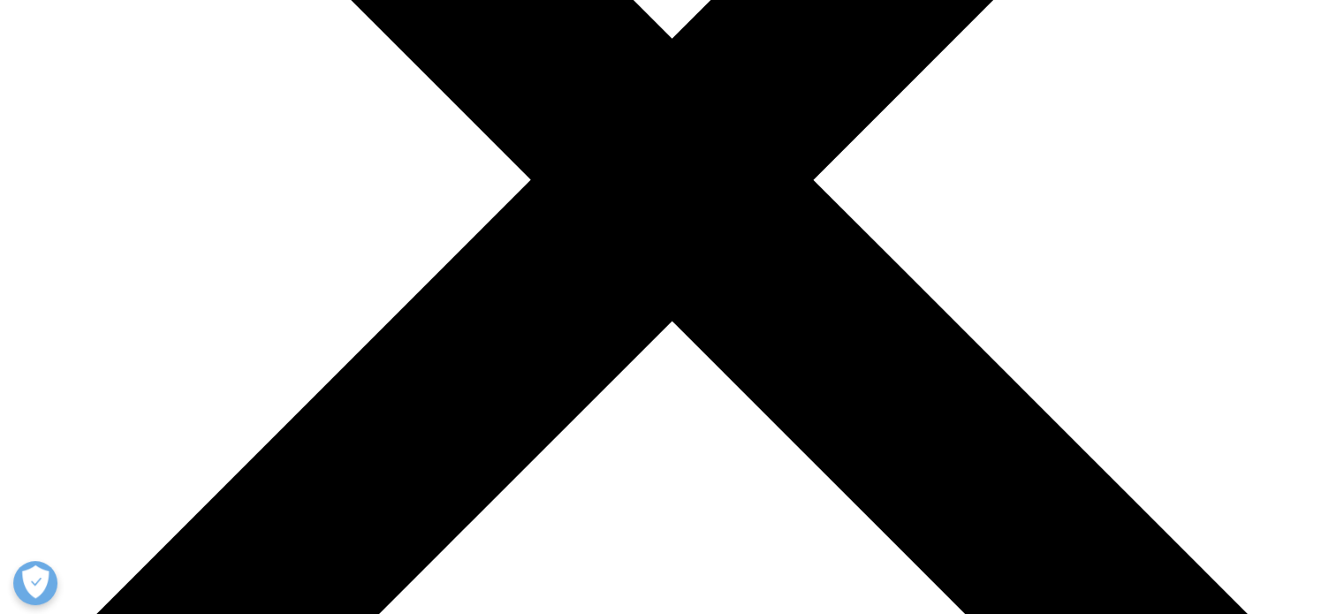
scroll to position [619, 0]
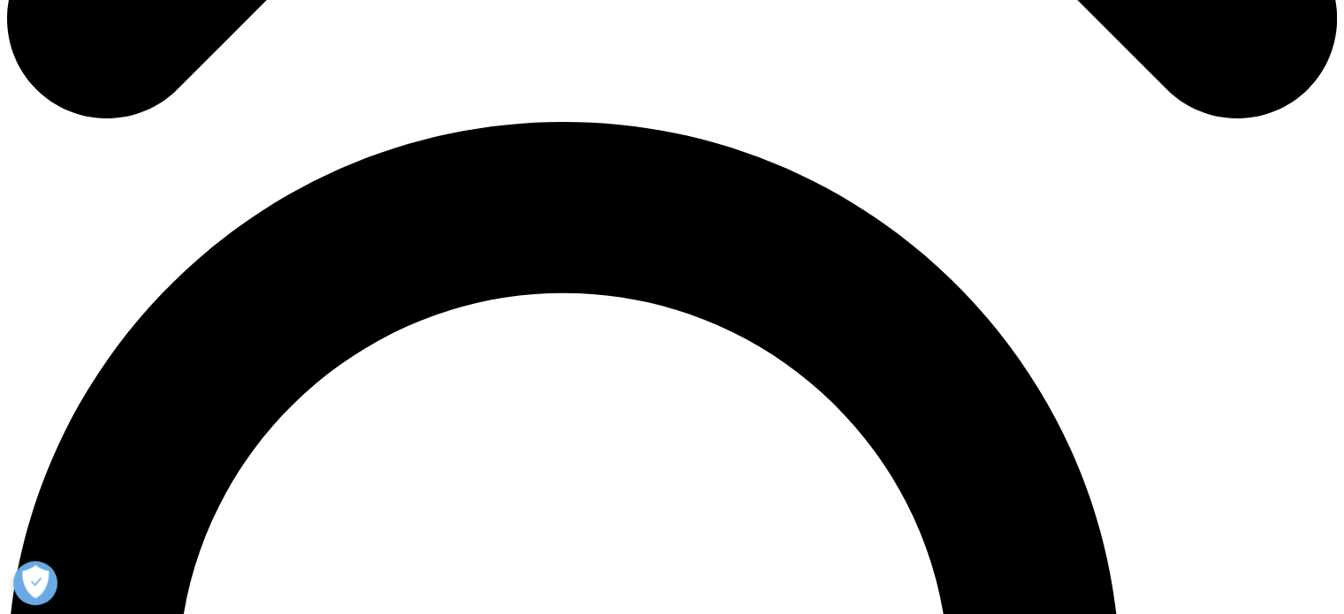
scroll to position [1343, 0]
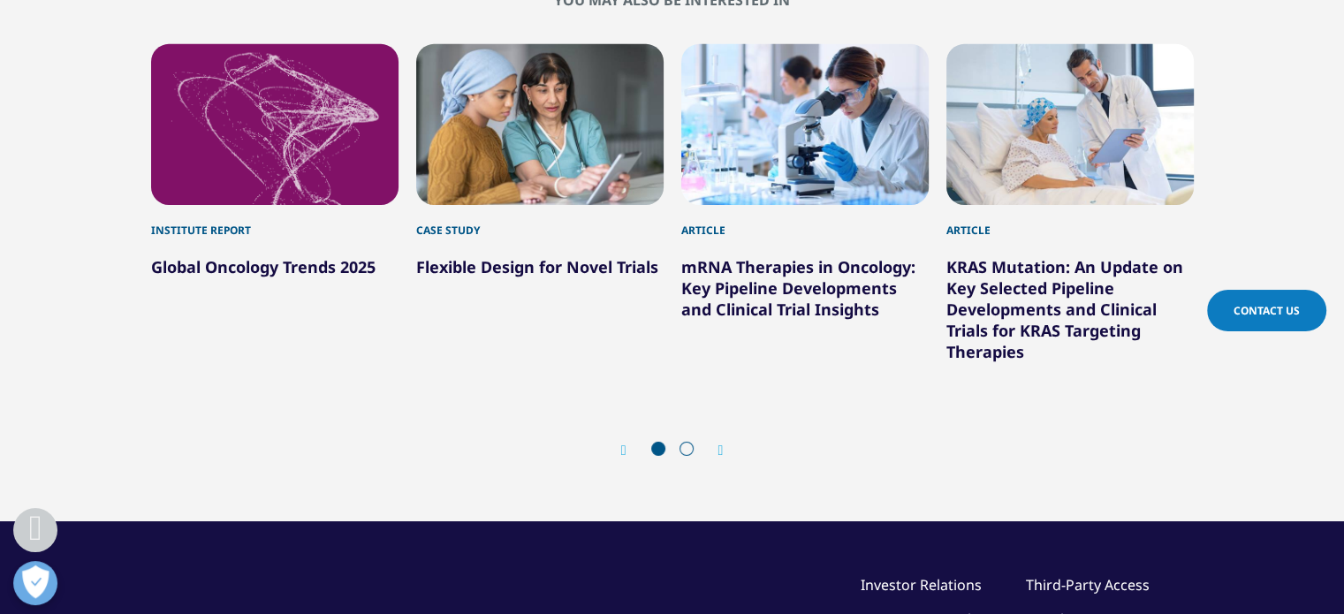
scroll to position [6135, 0]
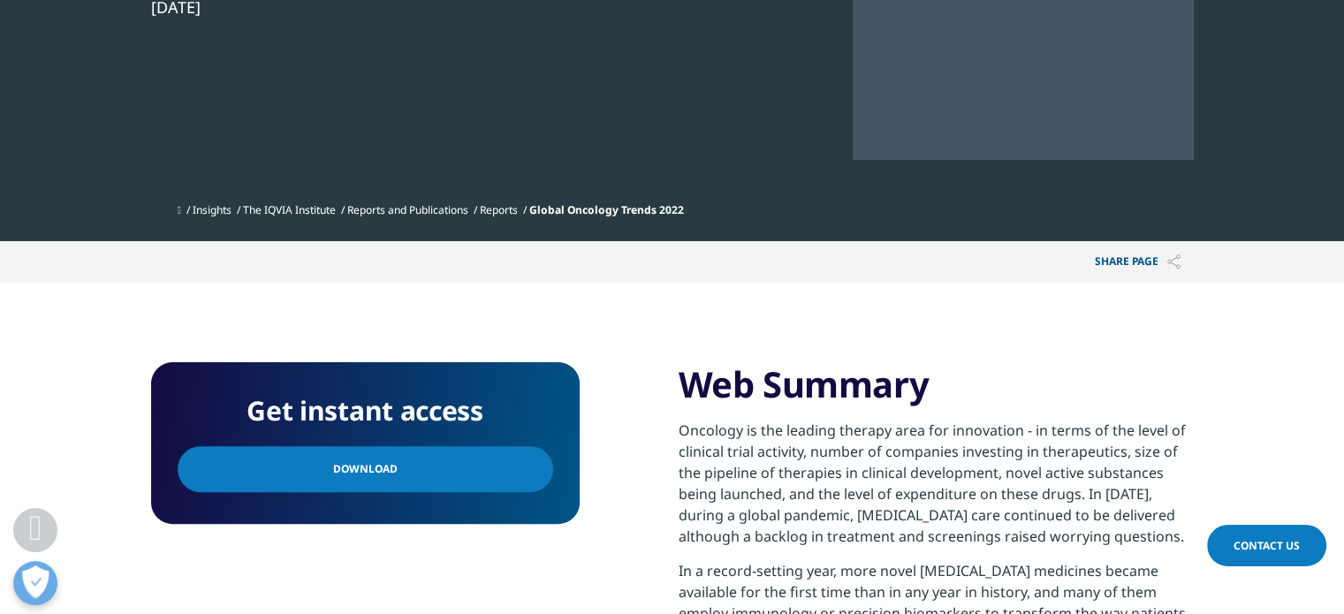
scroll to position [442, 0]
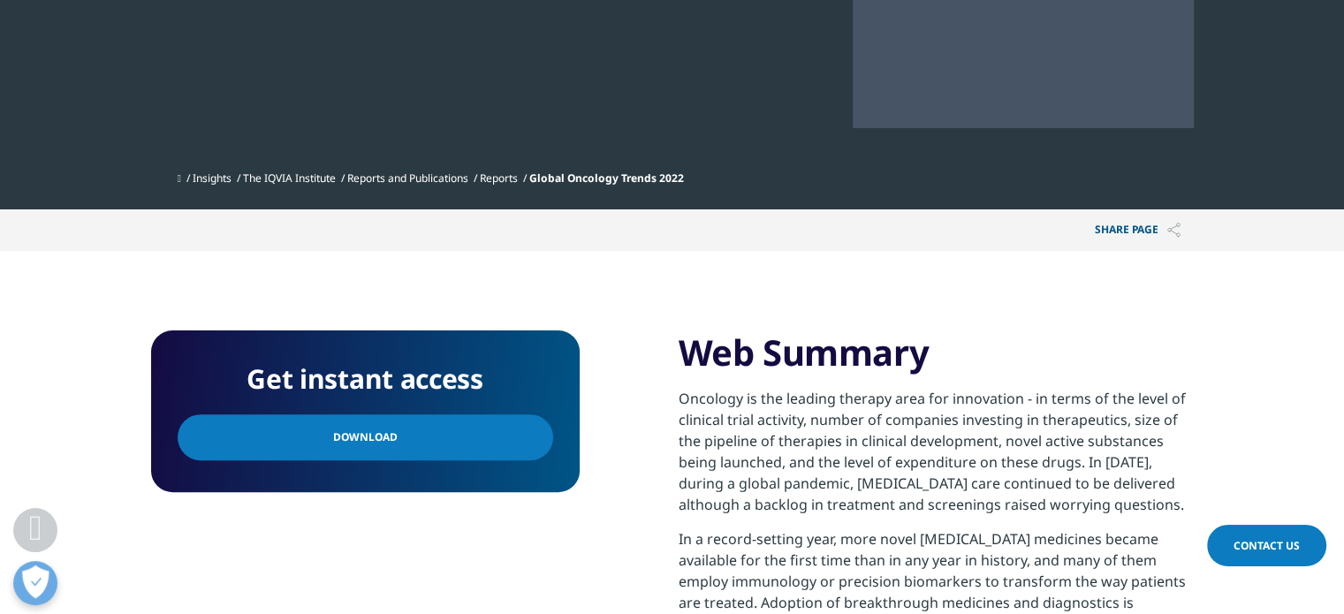
click at [369, 446] on span "Download" at bounding box center [365, 437] width 65 height 19
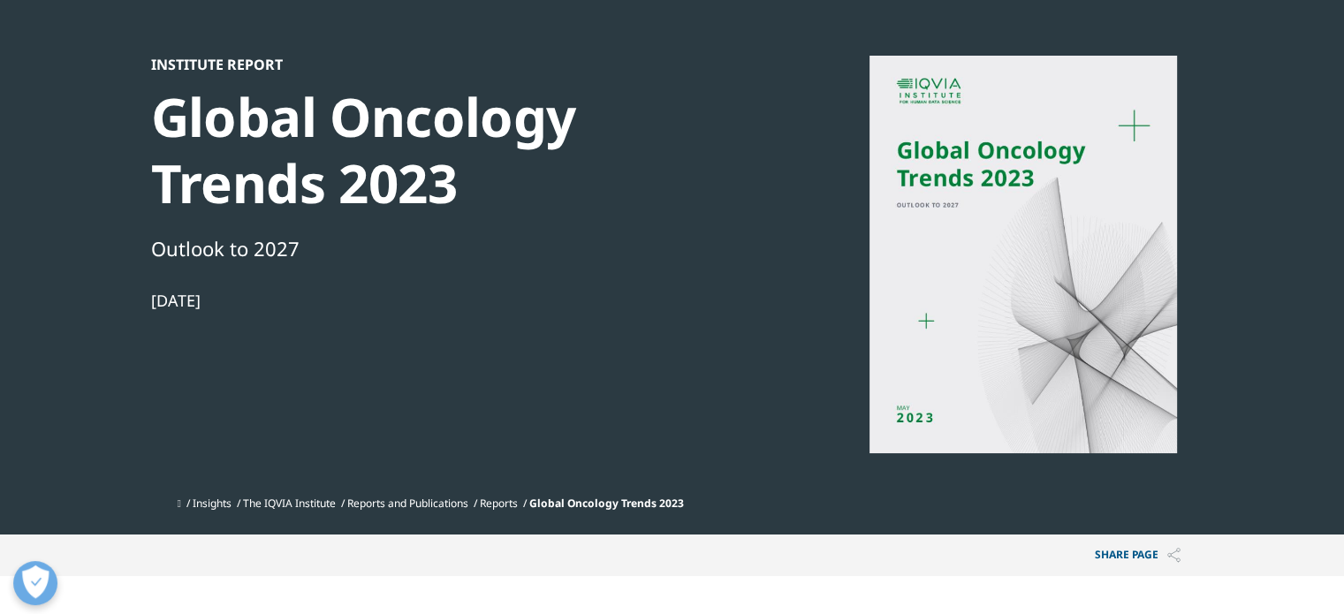
scroll to position [353, 0]
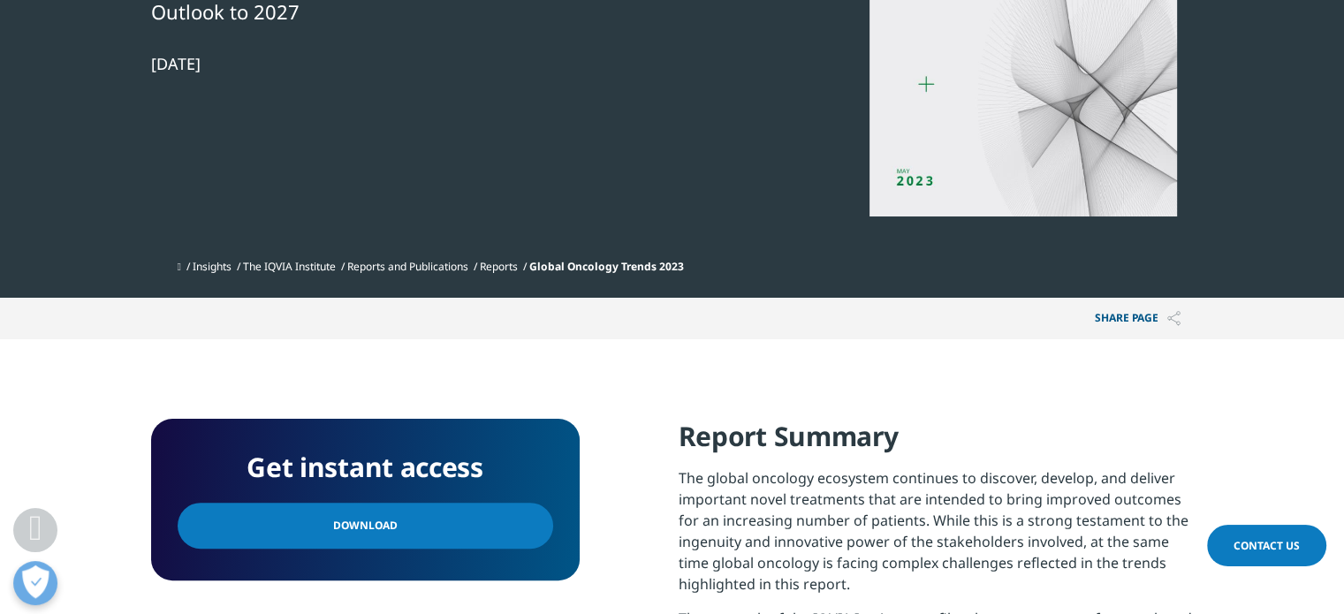
click at [333, 523] on span "Download" at bounding box center [365, 525] width 65 height 19
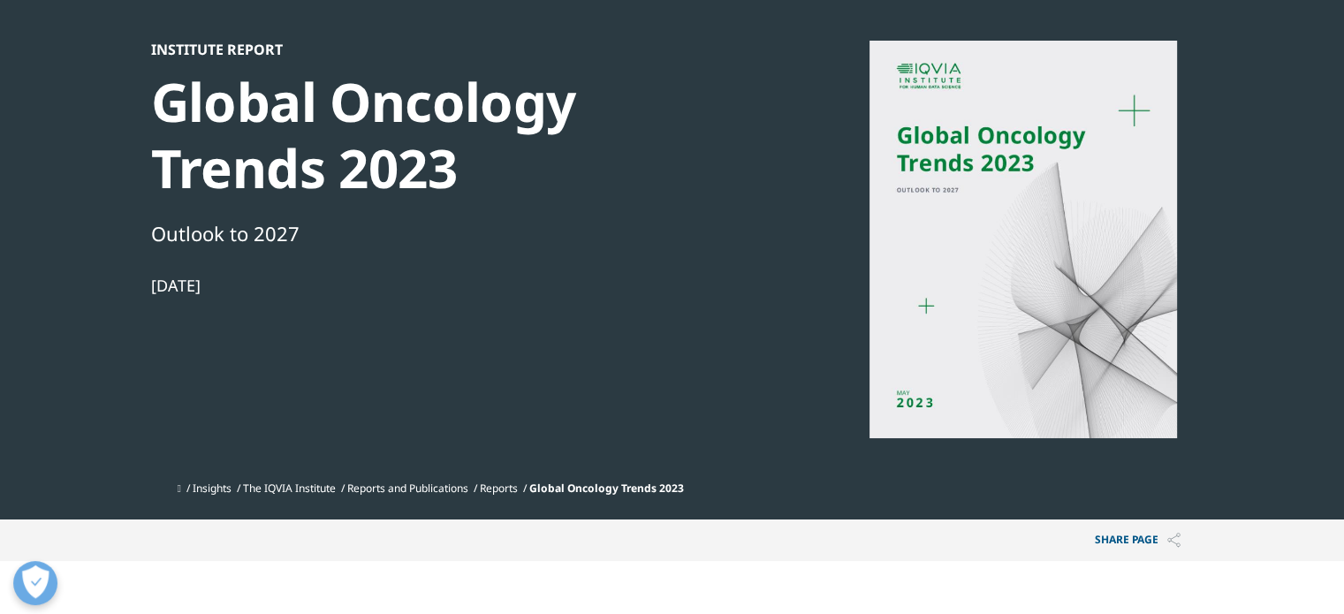
scroll to position [0, 0]
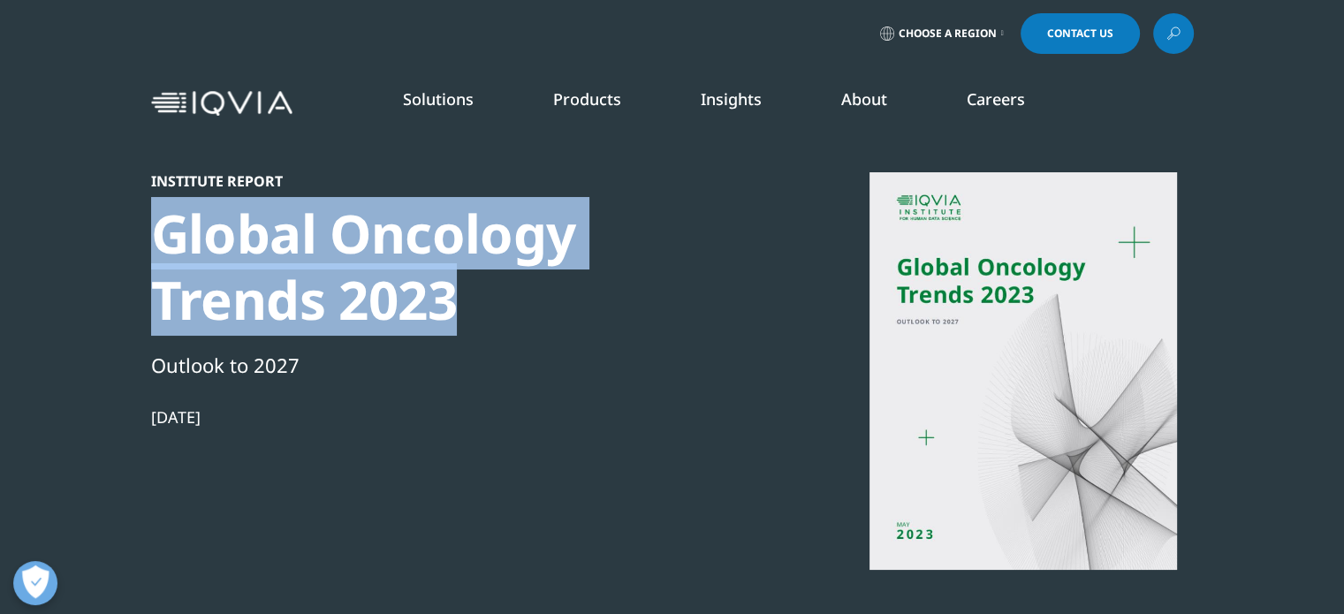
drag, startPoint x: 146, startPoint y: 228, endPoint x: 460, endPoint y: 301, distance: 322.2
click at [460, 301] on section "Institute Report Global Oncology Trends 2023 Outlook to 2027 [DATE] Insights Th…" at bounding box center [672, 325] width 1344 height 651
copy div "Global Oncology Trends 2023"
